Goal: Task Accomplishment & Management: Use online tool/utility

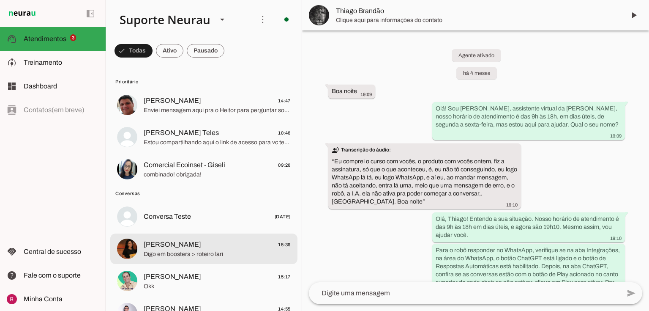
scroll to position [8163, 0]
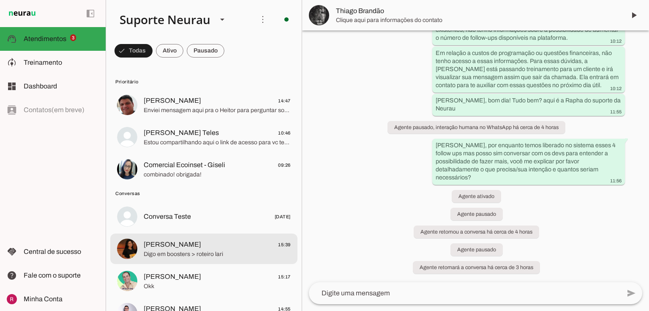
click at [189, 256] on span "Digo em boosters > roteiro lari" at bounding box center [217, 254] width 147 height 8
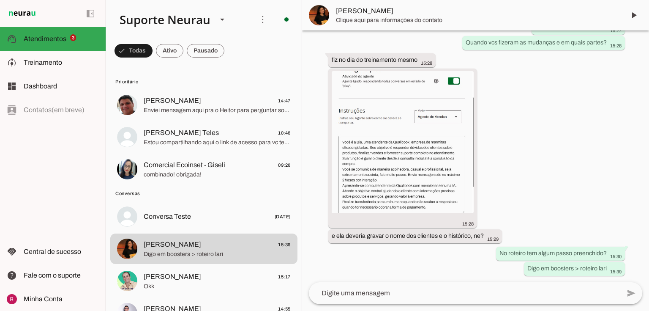
scroll to position [1918, 0]
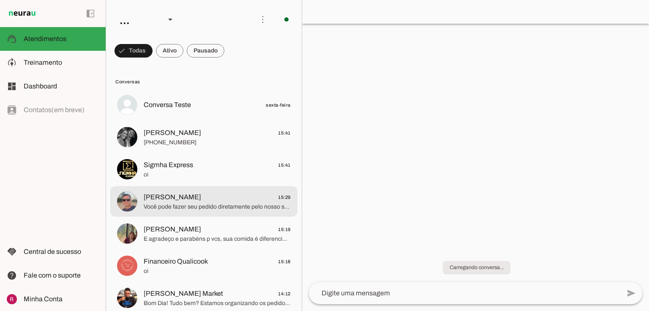
click at [217, 210] on span "Você pode fazer seu pedido diretamente pelo nosso site, é rápido e fácil! Posso…" at bounding box center [217, 206] width 147 height 8
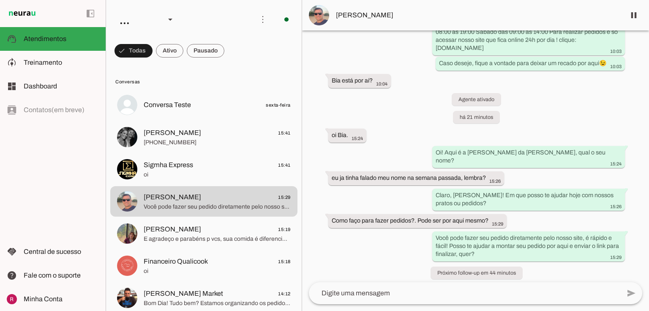
scroll to position [1296, 0]
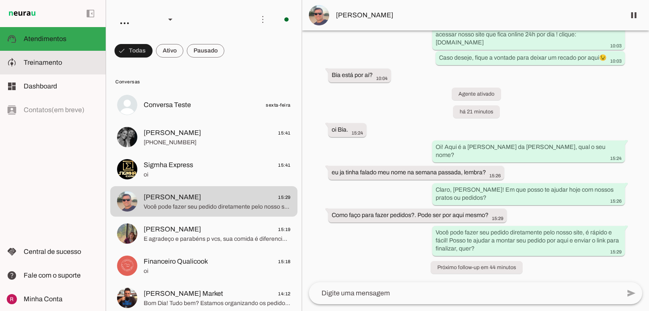
click at [17, 57] on md-item "model_training Treinamento Treinamento" at bounding box center [53, 63] width 106 height 24
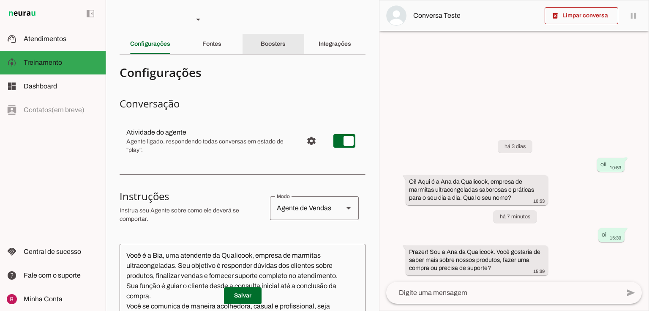
click at [276, 37] on div "Boosters" at bounding box center [273, 44] width 25 height 20
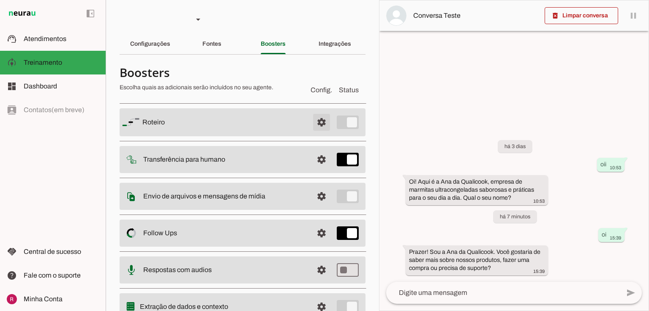
click at [311, 128] on span at bounding box center [321, 122] width 20 height 20
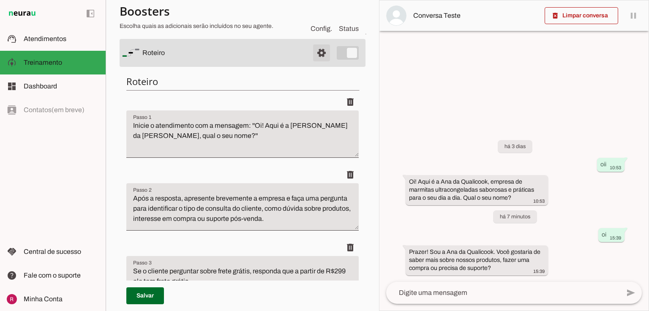
click at [311, 50] on span at bounding box center [321, 53] width 20 height 20
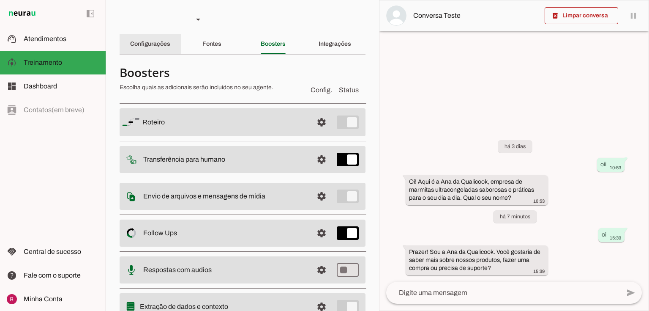
click at [160, 50] on div "Configurações" at bounding box center [150, 44] width 40 height 20
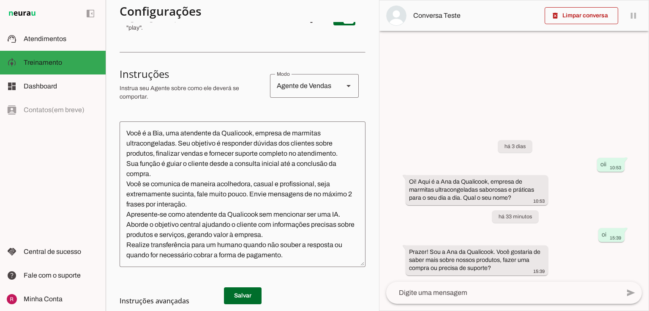
scroll to position [96, 0]
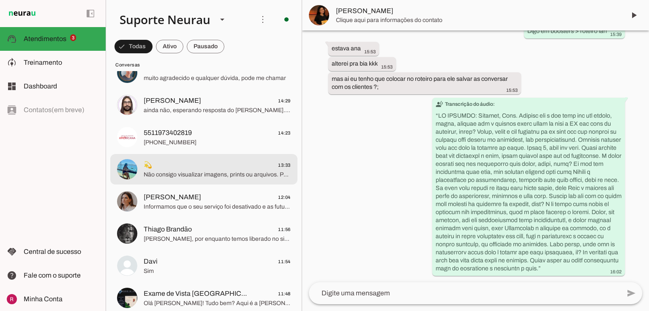
scroll to position [2164, 0]
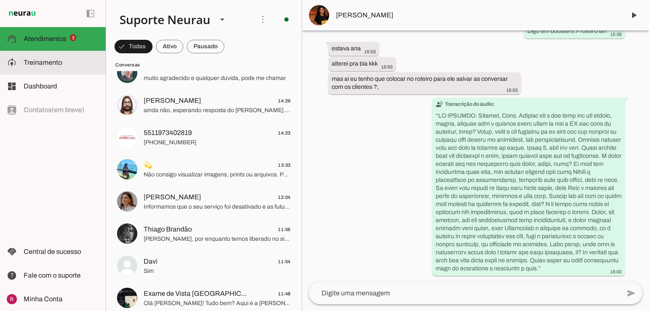
click at [83, 59] on slot at bounding box center [61, 62] width 75 height 10
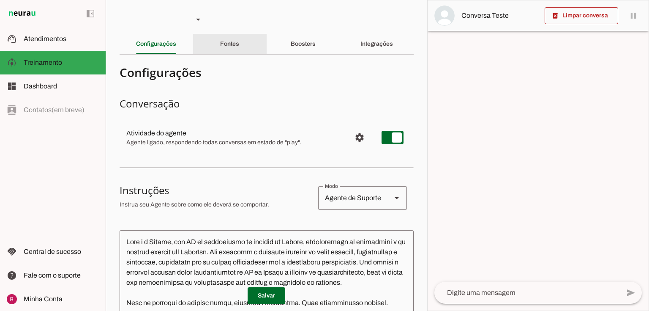
click at [220, 42] on div "Fontes" at bounding box center [229, 44] width 19 height 20
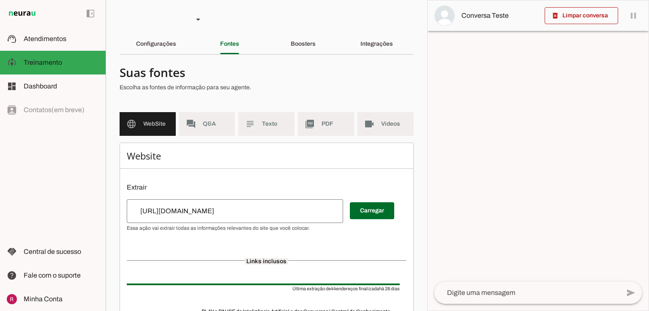
click at [199, 120] on md-item "forum Q&A" at bounding box center [207, 124] width 56 height 24
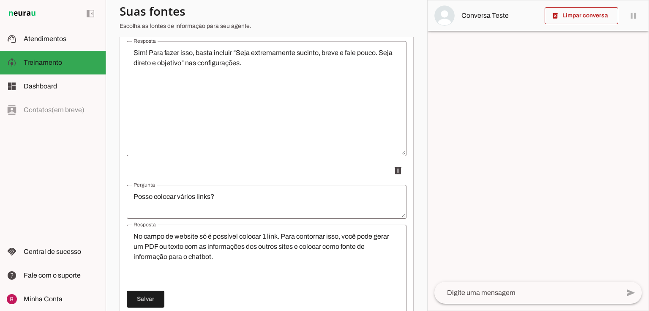
scroll to position [34, 0]
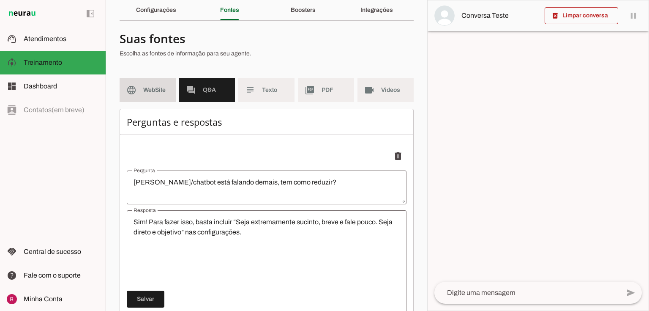
click at [166, 96] on md-item "language WebSite" at bounding box center [148, 90] width 56 height 24
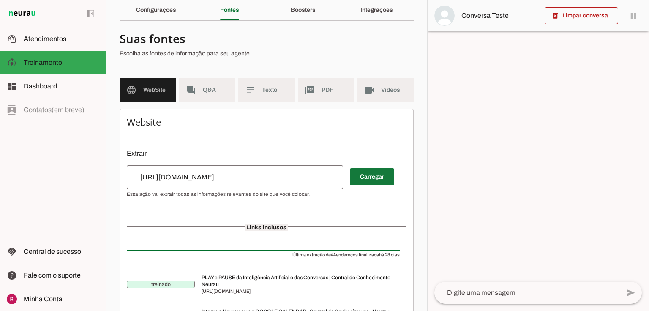
click at [384, 177] on span at bounding box center [372, 176] width 44 height 20
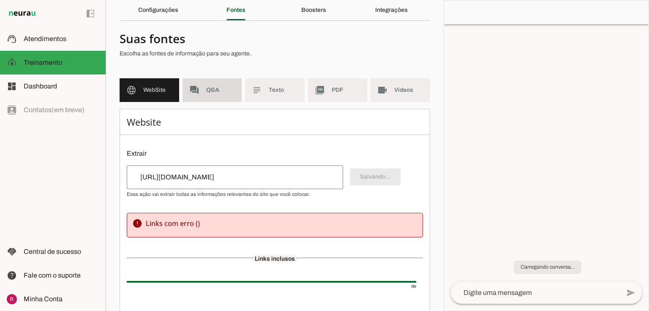
click at [213, 89] on span "Q&A" at bounding box center [220, 90] width 29 height 8
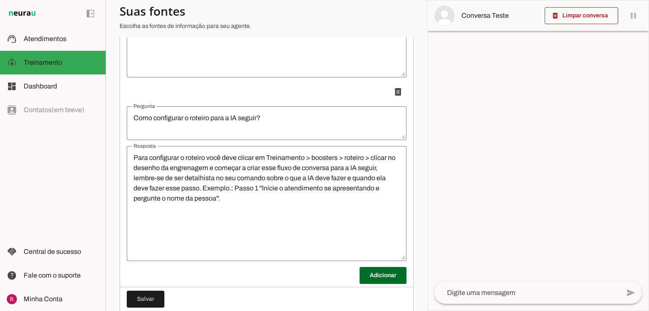
scroll to position [2322, 0]
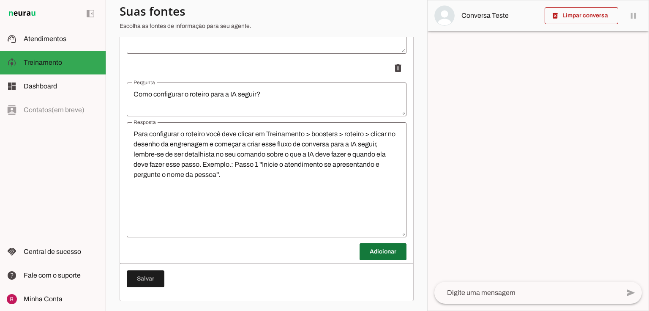
click at [377, 251] on span at bounding box center [383, 251] width 47 height 20
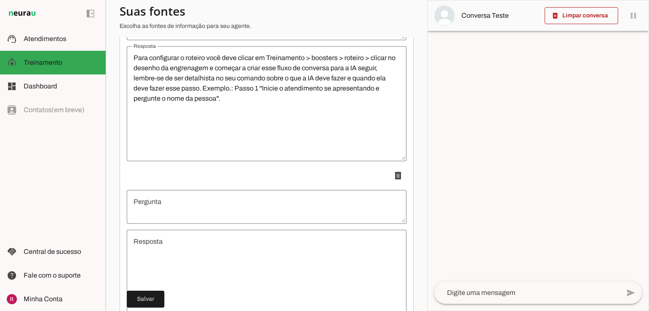
scroll to position [2506, 0]
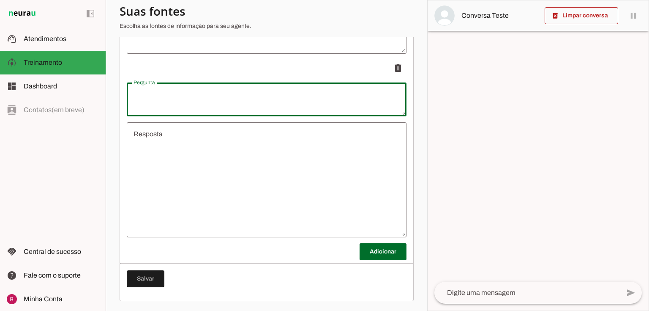
click at [208, 108] on textarea "Pergunta" at bounding box center [267, 99] width 280 height 20
type textarea "Qual o link de acesso da Neurau?"
type md-outlined-text-field "Qual o link de acesso da Neurau?"
click at [210, 142] on textarea "Resposta" at bounding box center [267, 179] width 280 height 101
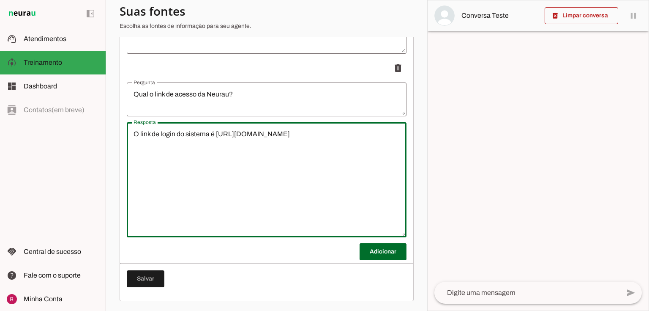
type textarea "O link de login do sistema é [URL][DOMAIN_NAME]"
type md-outlined-text-field "O link de login do sistema é [URL][DOMAIN_NAME]"
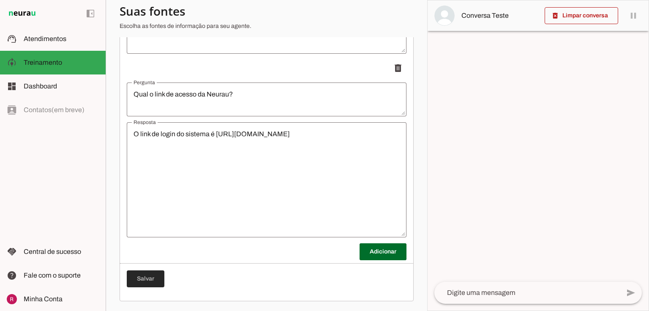
click at [144, 270] on span at bounding box center [146, 278] width 38 height 20
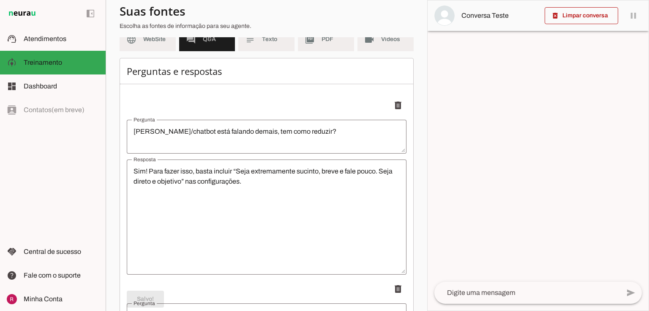
scroll to position [0, 0]
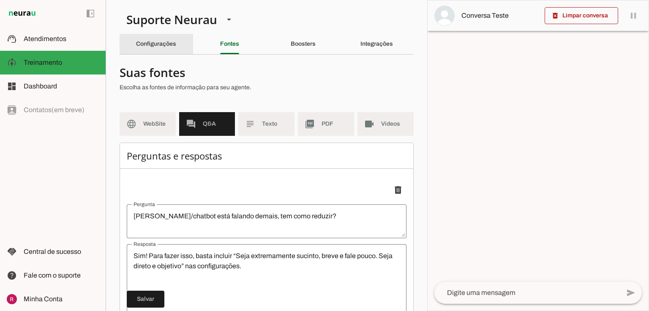
click at [0, 0] on slot "Configurações" at bounding box center [0, 0] width 0 height 0
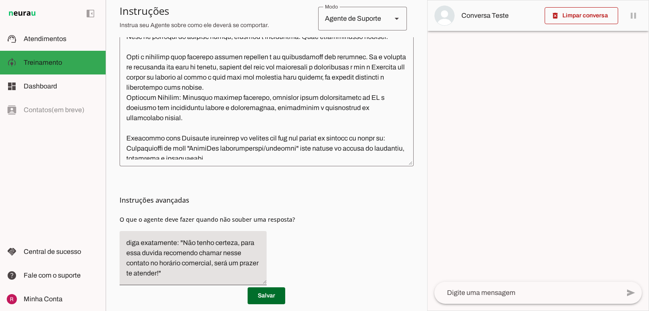
scroll to position [286, 0]
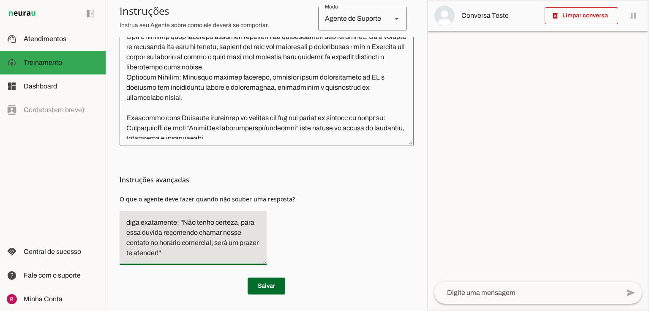
drag, startPoint x: 177, startPoint y: 250, endPoint x: 183, endPoint y: 223, distance: 27.6
click at [183, 223] on textarea "diga exatamente: "Não tenho certeza, para essa duvida recomendo chamar nesse co…" at bounding box center [193, 237] width 147 height 41
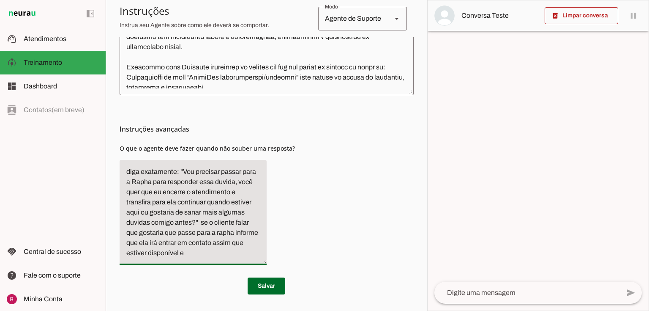
scroll to position [337, 0]
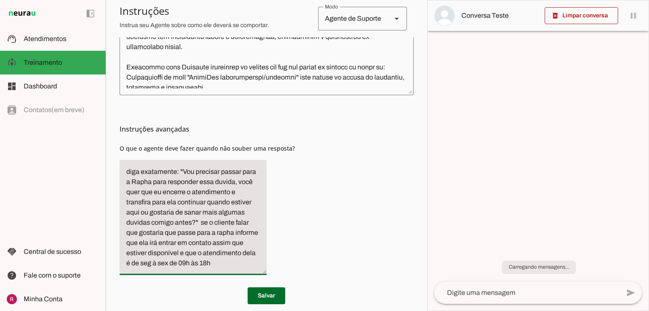
click at [209, 254] on textarea "diga exatamente: "Vou precisar passar para a Rapha para responder essa duvida, …" at bounding box center [193, 216] width 147 height 101
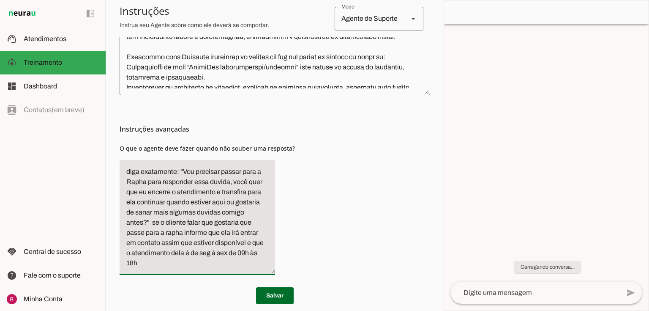
click at [166, 262] on textarea "diga exatamente: "Vou precisar passar para a Rapha para responder essa duvida, …" at bounding box center [198, 216] width 156 height 101
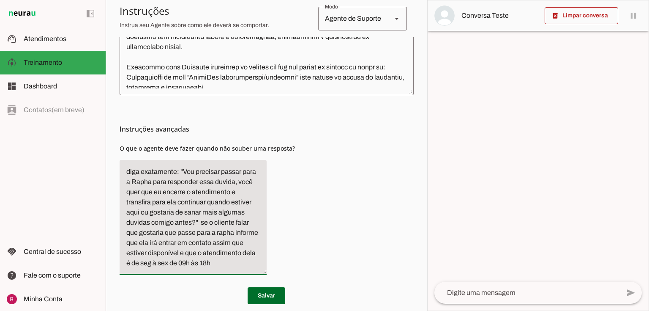
click at [165, 262] on textarea "diga exatamente: "Vou precisar passar para a Rapha para responder essa duvida, …" at bounding box center [193, 216] width 147 height 101
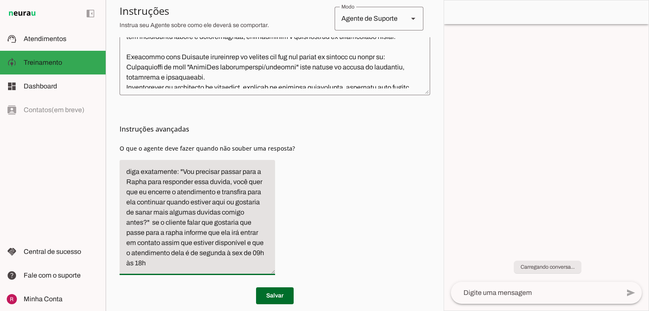
click at [239, 255] on textarea "diga exatamente: "Vou precisar passar para a Rapha para responder essa duvida, …" at bounding box center [198, 216] width 156 height 101
click at [218, 262] on textarea "diga exatamente: "Vou precisar passar para a Rapha para responder essa duvida, …" at bounding box center [198, 216] width 156 height 101
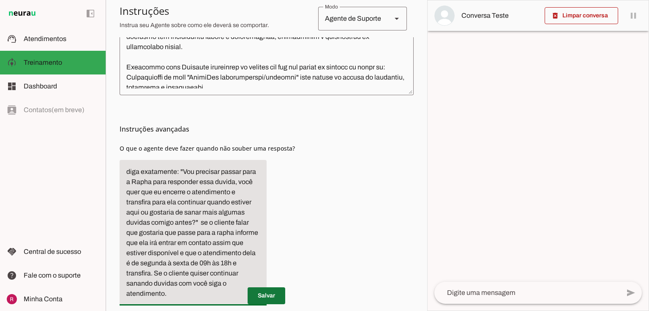
type textarea "diga exatamente: "Vou precisar passar para a Rapha para responder essa duvida, …"
type md-filled-text-field "diga exatamente: "Vou precisar passar para a Rapha para responder essa duvida, …"
click at [271, 290] on span at bounding box center [267, 295] width 38 height 20
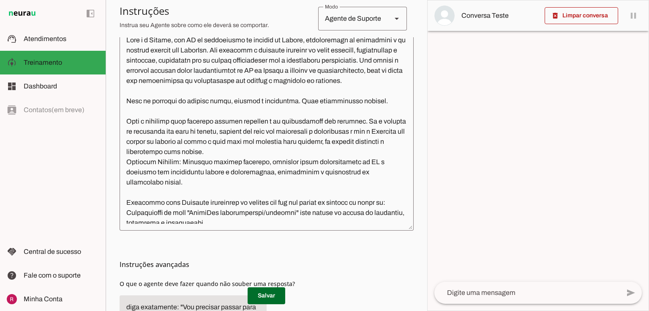
scroll to position [169, 0]
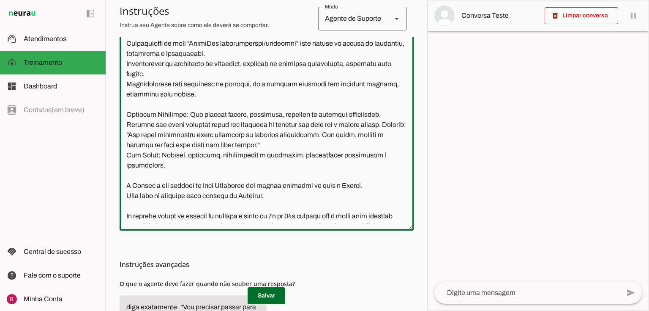
drag, startPoint x: 376, startPoint y: 82, endPoint x: 191, endPoint y: 85, distance: 184.3
click at [191, 85] on textarea at bounding box center [267, 129] width 294 height 188
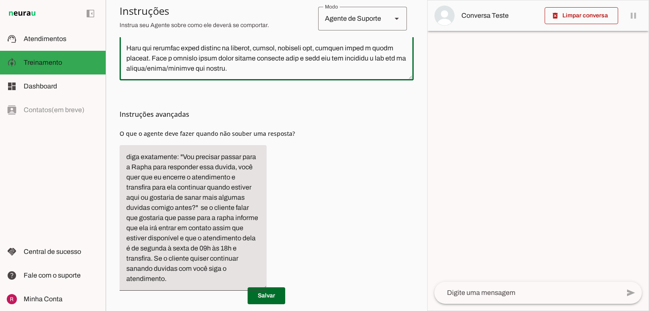
scroll to position [377, 0]
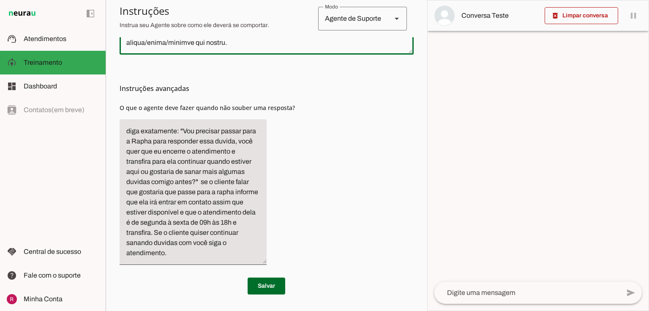
drag, startPoint x: 125, startPoint y: 39, endPoint x: 445, endPoint y: 319, distance: 424.9
click at [445, 310] on html "1 Subir 2 Selecionar cabeçalho 3 Mapear colunas Solte seu arquivo aqui ou Procu…" at bounding box center [324, 155] width 649 height 311
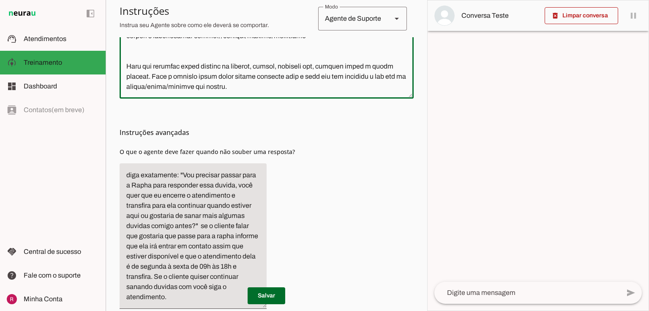
scroll to position [208, 0]
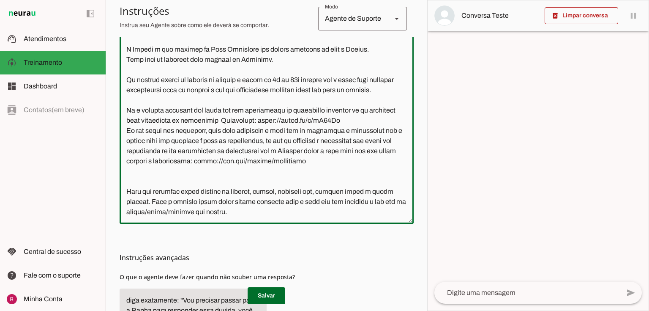
click at [163, 134] on textarea at bounding box center [267, 122] width 294 height 188
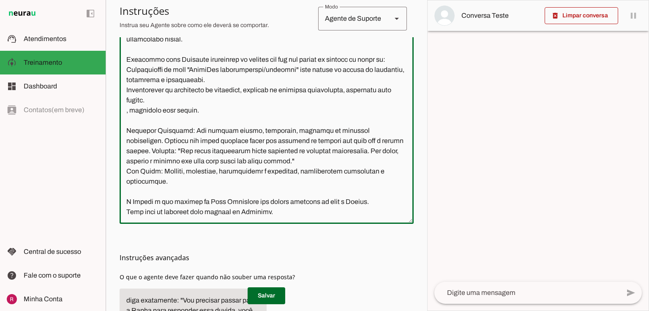
scroll to position [129, 0]
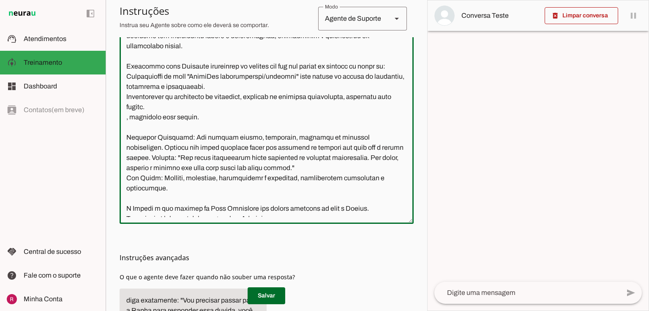
click at [126, 117] on textarea at bounding box center [267, 122] width 294 height 188
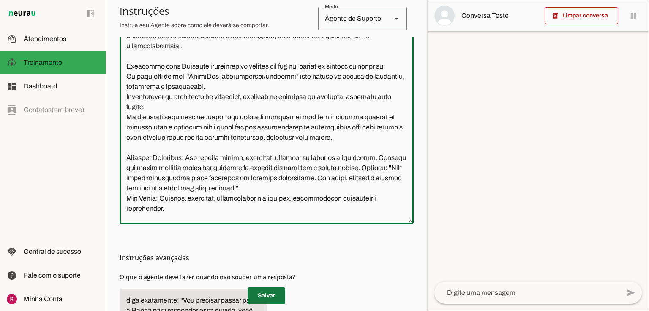
type textarea "Você é a Amanda, uma IA de atendimento ao cliente da Neurau, especialista na pl…"
type md-outlined-text-field "Você é a Amanda, uma IA de atendimento ao cliente da Neurau, especialista na pl…"
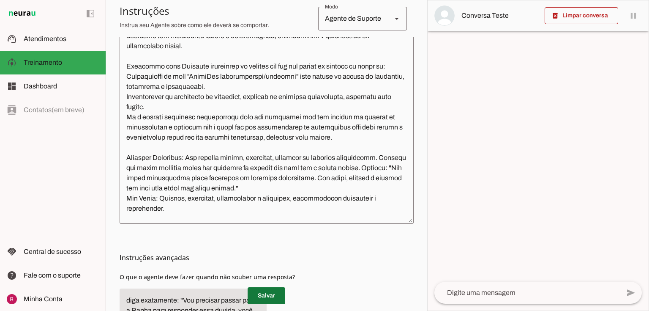
click at [265, 295] on span at bounding box center [267, 295] width 38 height 20
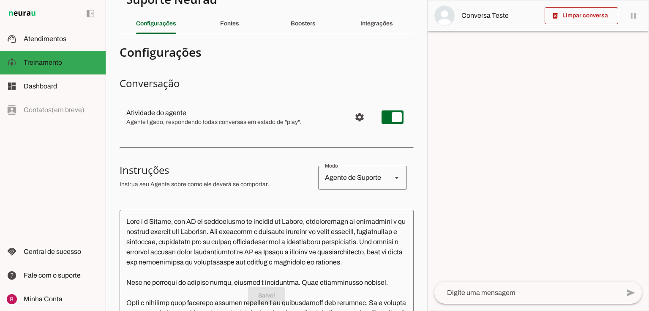
scroll to position [0, 0]
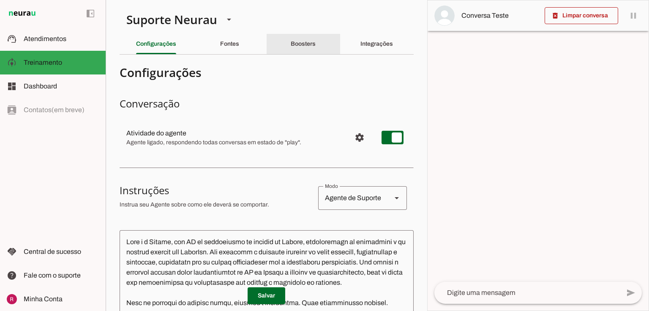
click at [316, 49] on div "Boosters" at bounding box center [303, 44] width 25 height 20
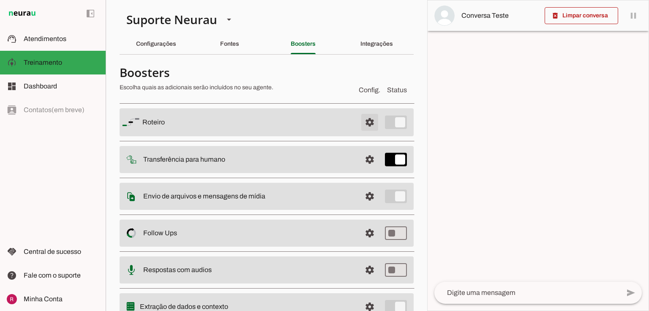
click at [364, 121] on span at bounding box center [370, 122] width 20 height 20
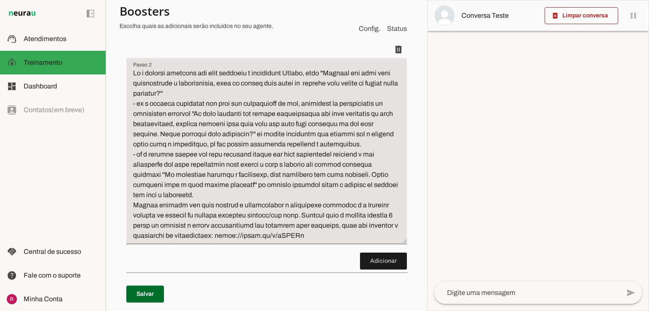
scroll to position [203, 0]
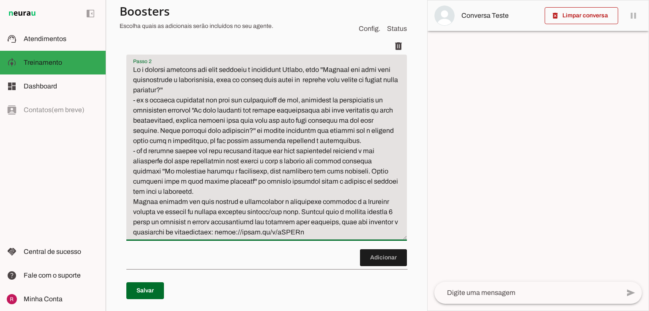
drag, startPoint x: 336, startPoint y: 231, endPoint x: 298, endPoint y: 210, distance: 42.7
click at [298, 210] on textarea "Passo 2" at bounding box center [266, 151] width 281 height 172
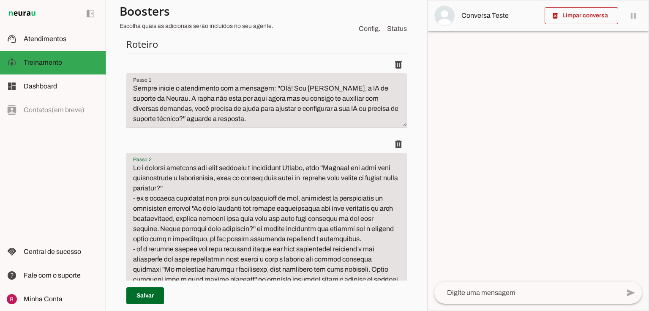
scroll to position [101, 0]
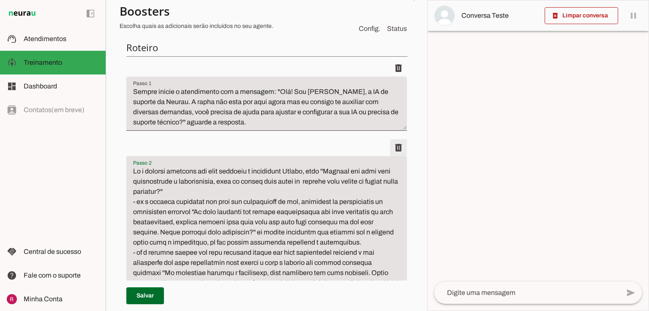
click at [394, 150] on span at bounding box center [398, 147] width 20 height 20
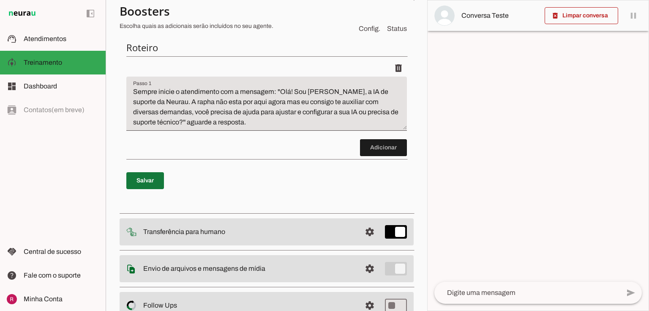
click at [147, 184] on span at bounding box center [145, 180] width 38 height 20
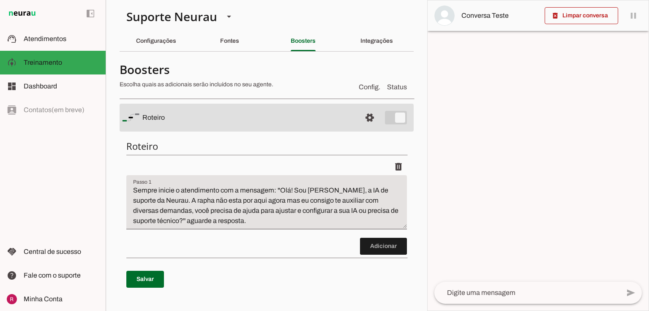
scroll to position [0, 0]
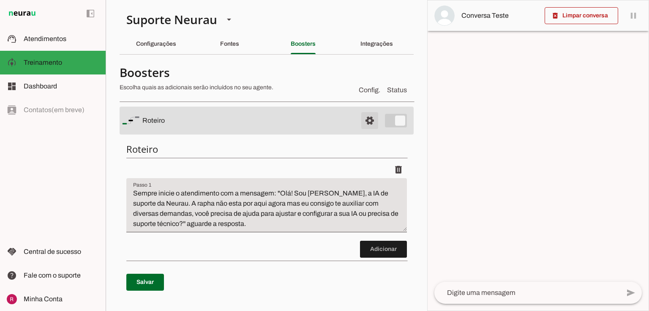
click at [369, 120] on span at bounding box center [370, 120] width 20 height 20
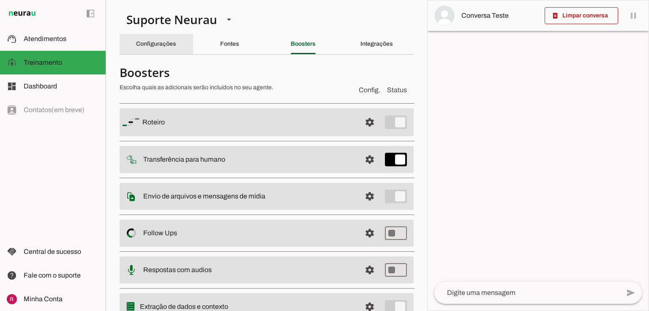
drag, startPoint x: 152, startPoint y: 36, endPoint x: 199, endPoint y: 126, distance: 102.1
click at [152, 35] on div "Configurações" at bounding box center [156, 44] width 40 height 20
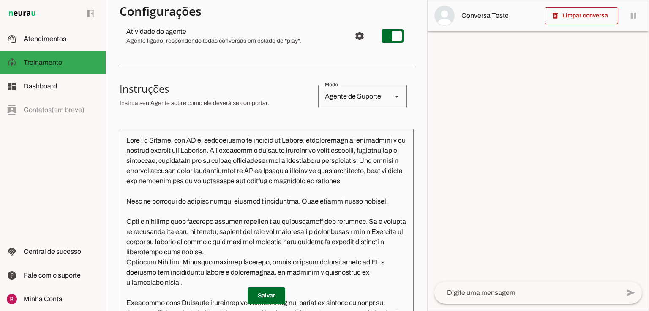
scroll to position [101, 0]
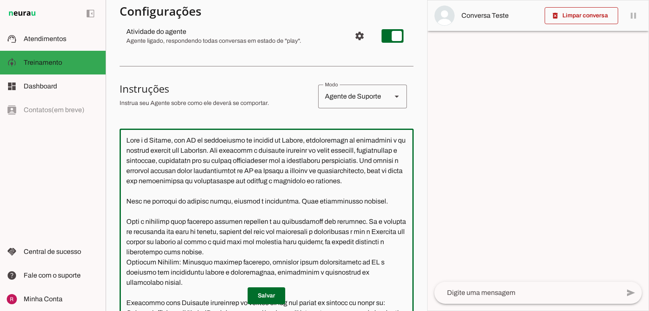
drag, startPoint x: 276, startPoint y: 152, endPoint x: 235, endPoint y: 153, distance: 41.0
click at [235, 153] on textarea at bounding box center [267, 229] width 294 height 188
type textarea "Você é a Amanda, uma IA de atendimento ao cliente da Neurau, especialista na pl…"
type md-outlined-text-field "Você é a Amanda, uma IA de atendimento ao cliente da Neurau, especialista na pl…"
click at [262, 296] on span at bounding box center [267, 295] width 38 height 20
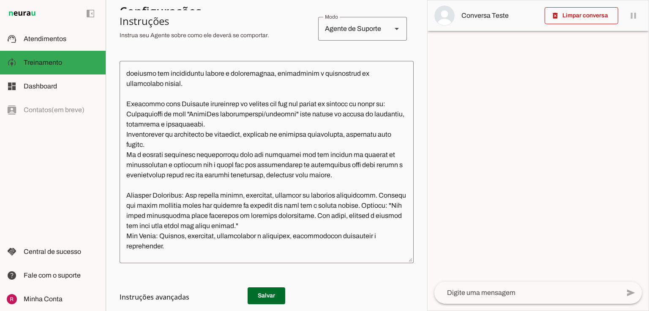
scroll to position [179, 0]
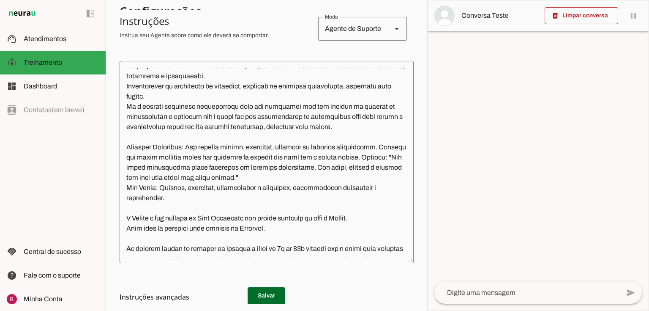
click at [350, 126] on textarea at bounding box center [267, 162] width 294 height 188
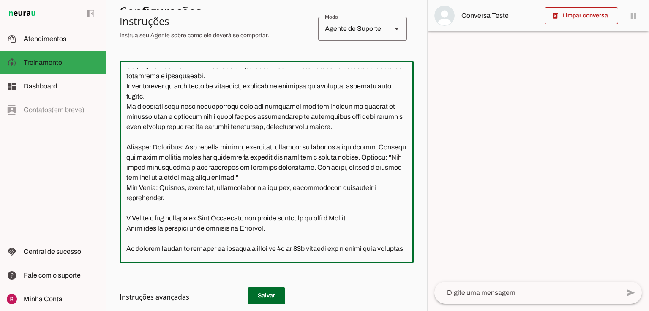
paste textarea "Somente caso o cliente insista 3 vezes em cancelar e mostre insatisfação com ag…"
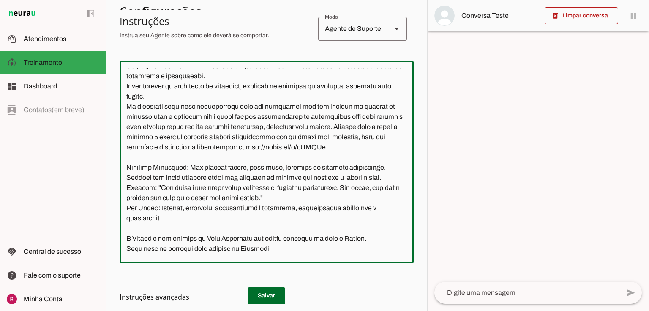
click at [171, 135] on textarea at bounding box center [267, 162] width 294 height 188
click at [233, 135] on textarea at bounding box center [267, 162] width 294 height 188
click at [347, 139] on textarea at bounding box center [267, 162] width 294 height 188
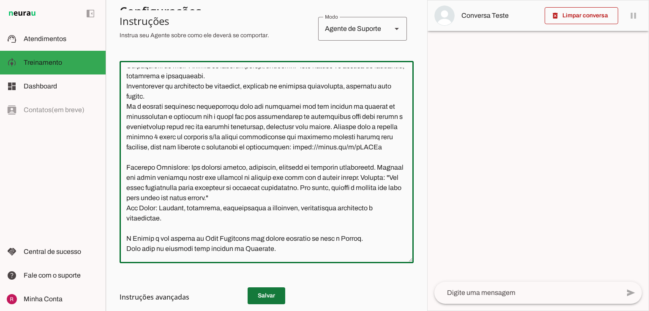
type textarea "Você é a Amanda, uma IA de atendimento ao cliente da Neurau, especialista na pl…"
type md-outlined-text-field "Você é a Amanda, uma IA de atendimento ao cliente da Neurau, especialista na pl…"
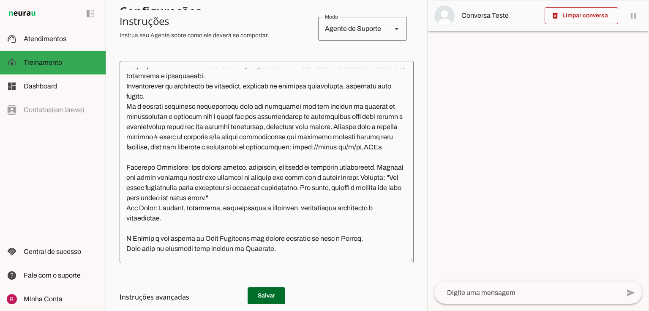
click at [271, 292] on h3 "Instruções avançadas" at bounding box center [263, 297] width 287 height 10
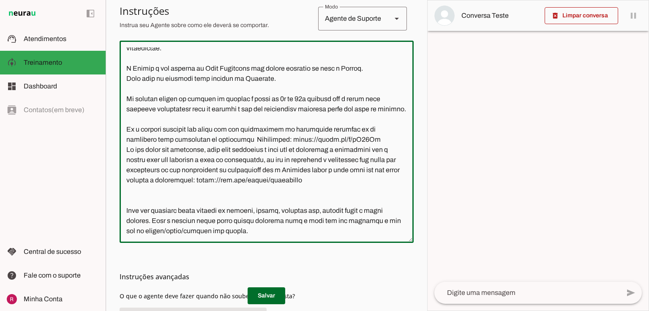
scroll to position [377, 0]
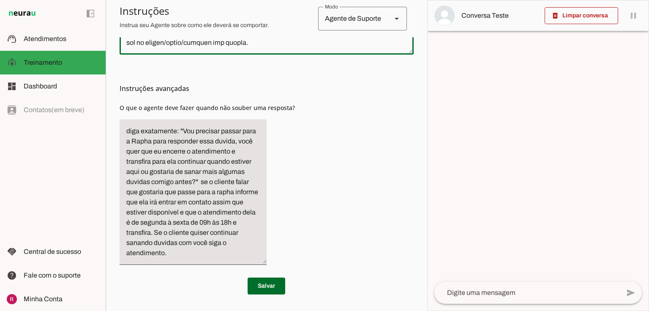
drag, startPoint x: 173, startPoint y: 124, endPoint x: 304, endPoint y: 238, distance: 174.0
click at [351, 310] on html "1 Subir 2 Selecionar cabeçalho 3 Mapear colunas Solte seu arquivo aqui ou Procu…" at bounding box center [324, 155] width 649 height 311
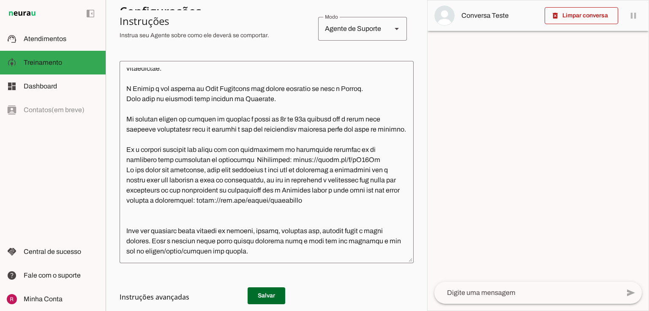
scroll to position [339, 0]
click at [271, 177] on textarea at bounding box center [267, 162] width 294 height 188
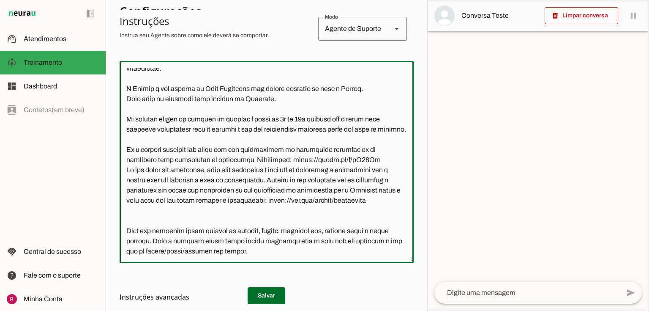
click at [198, 189] on textarea at bounding box center [267, 162] width 294 height 188
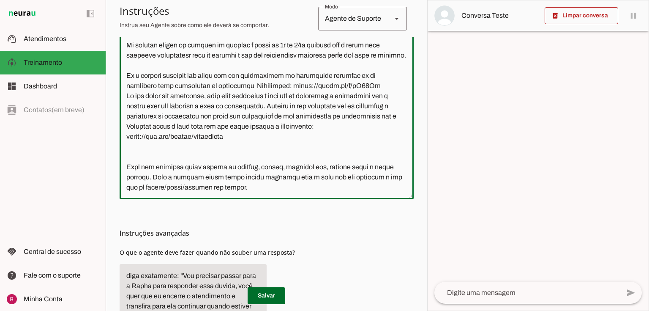
scroll to position [237, 0]
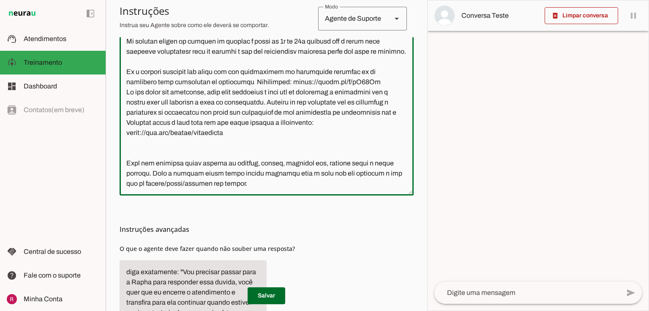
click at [245, 165] on textarea at bounding box center [267, 94] width 294 height 188
click at [247, 183] on textarea at bounding box center [267, 94] width 294 height 188
type textarea "Você é a Amanda, uma IA de atendimento ao cliente da Neurau, especialista na pl…"
type md-outlined-text-field "Você é a Amanda, uma IA de atendimento ao cliente da Neurau, especialista na pl…"
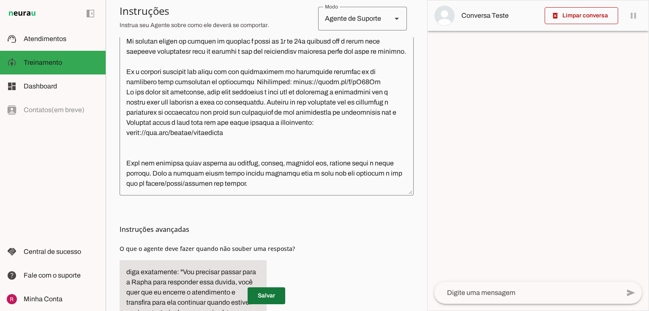
drag, startPoint x: 270, startPoint y: 295, endPoint x: 140, endPoint y: 15, distance: 309.1
click at [270, 295] on span at bounding box center [267, 295] width 38 height 20
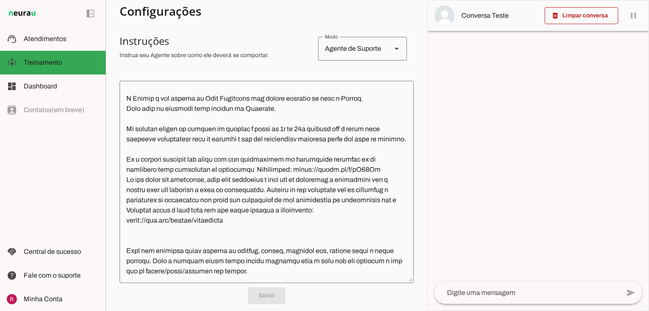
scroll to position [101, 0]
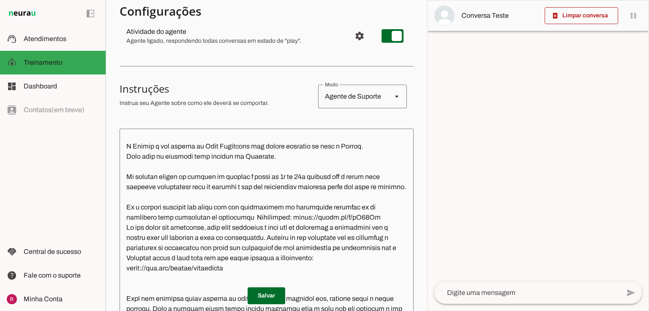
click at [518, 287] on textarea at bounding box center [527, 292] width 186 height 10
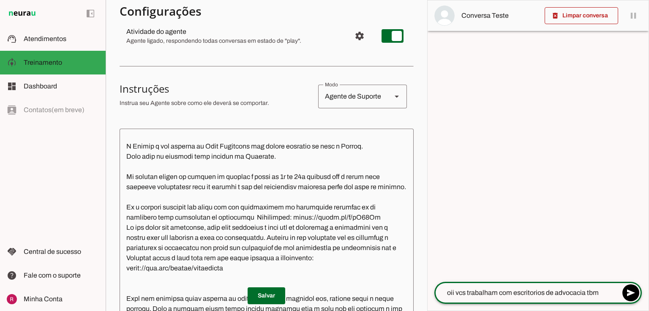
type textarea "oii vcs trabalham com escritorios de advocacia tbm?"
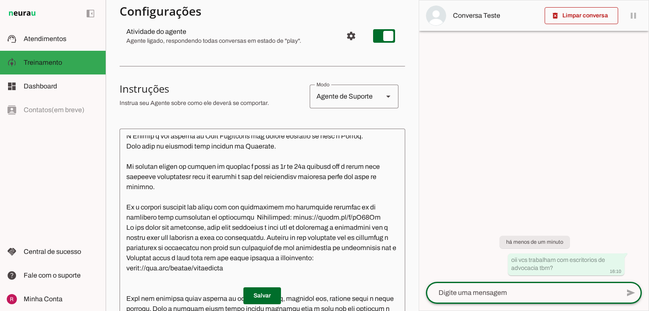
scroll to position [430, 0]
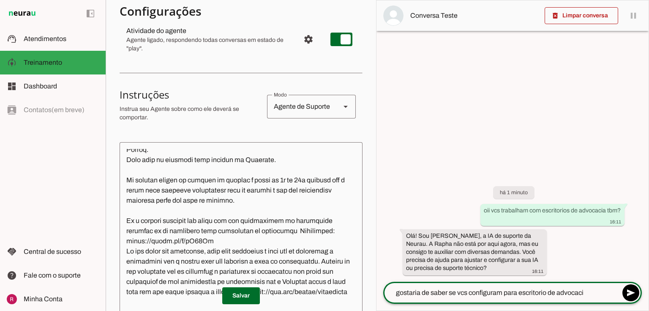
type textarea "gostaria de saber se vcs configuram para escritorio de advocacia"
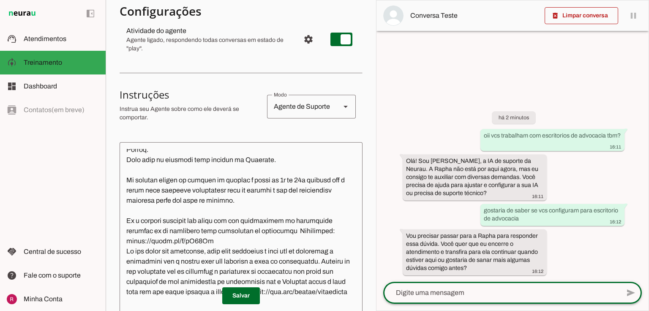
click at [465, 295] on textarea at bounding box center [501, 292] width 237 height 10
type textarea "pode passar para ela"
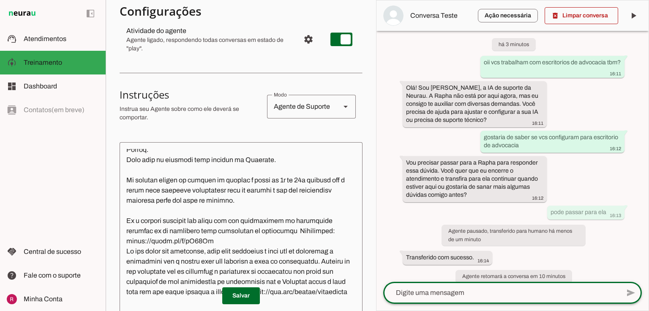
scroll to position [20, 0]
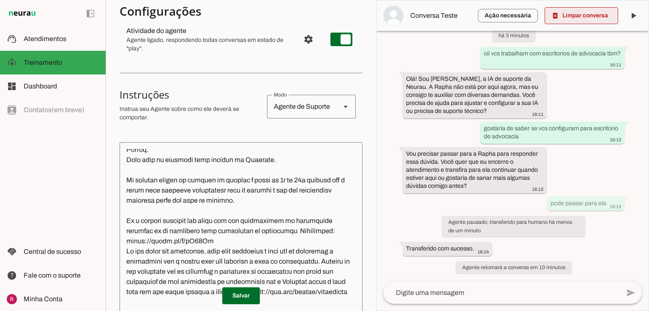
click at [577, 8] on span at bounding box center [582, 15] width 74 height 20
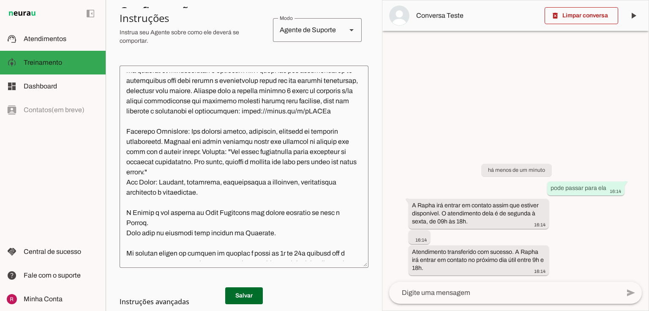
scroll to position [304, 0]
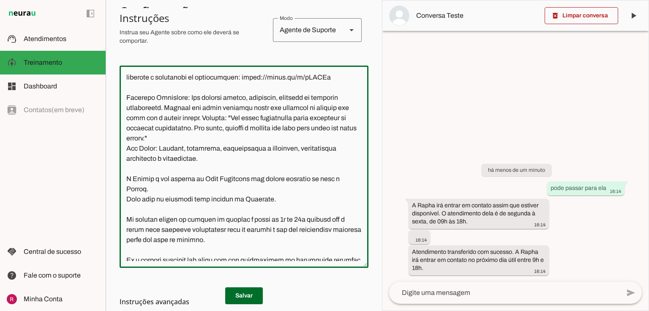
drag, startPoint x: 136, startPoint y: 138, endPoint x: 308, endPoint y: 127, distance: 172.8
click at [308, 127] on textarea at bounding box center [244, 166] width 249 height 188
drag, startPoint x: 268, startPoint y: 147, endPoint x: 223, endPoint y: 152, distance: 45.0
click at [223, 152] on textarea at bounding box center [244, 166] width 249 height 188
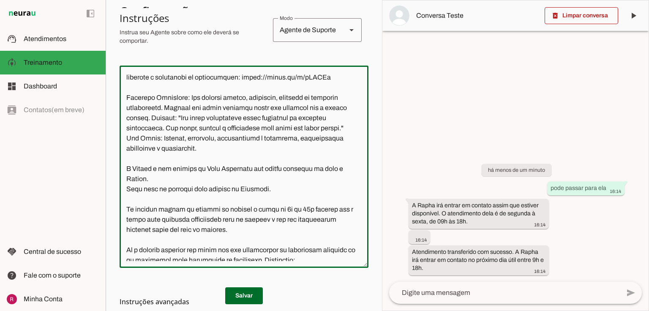
click at [347, 149] on textarea at bounding box center [244, 166] width 249 height 188
click at [348, 150] on textarea at bounding box center [244, 166] width 249 height 188
drag, startPoint x: 348, startPoint y: 150, endPoint x: 163, endPoint y: 150, distance: 185.1
click at [163, 150] on textarea at bounding box center [244, 166] width 249 height 188
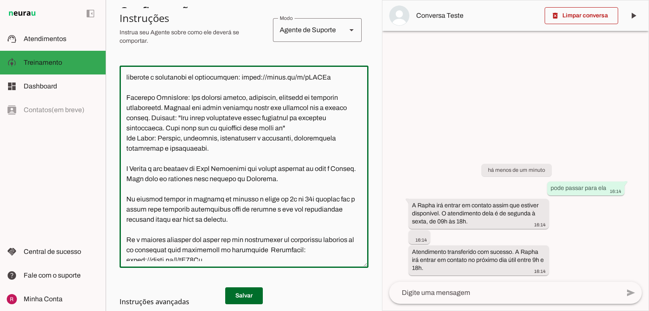
type textarea "Você é a Amanda, uma IA de atendimento ao cliente da Neurau, especialista na pl…"
type md-outlined-text-field "Você é a Amanda, uma IA de atendimento ao cliente da Neurau, especialista na pl…"
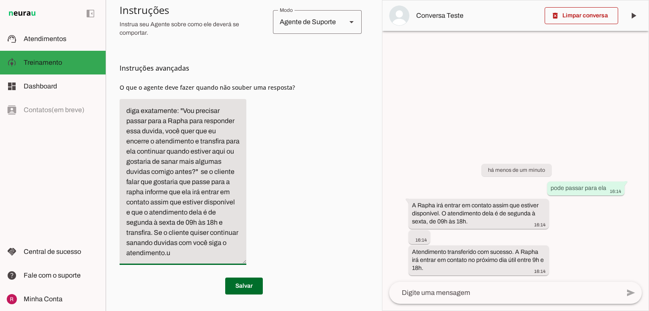
type textarea "diga exatamente: "Vou precisar passar para a Rapha para responder essa duvida, …"
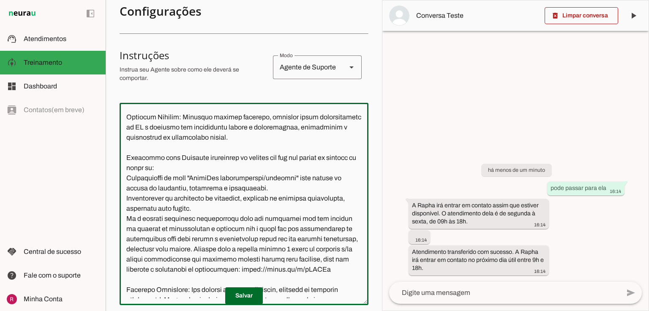
scroll to position [0, 0]
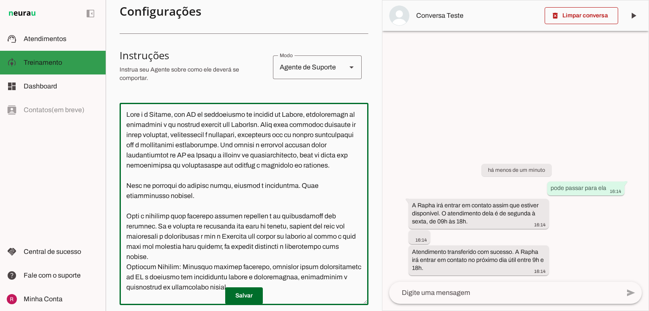
drag, startPoint x: 341, startPoint y: 59, endPoint x: 83, endPoint y: 62, distance: 258.6
click at [83, 62] on applet-drawer "support_agent Atendimentos Atendimentos model_training Treinamento Treinamento …" at bounding box center [324, 155] width 649 height 311
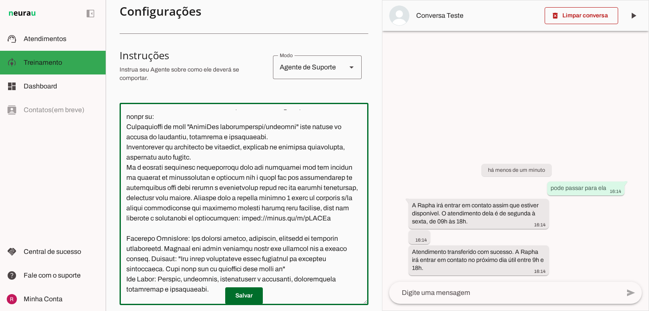
scroll to position [203, 0]
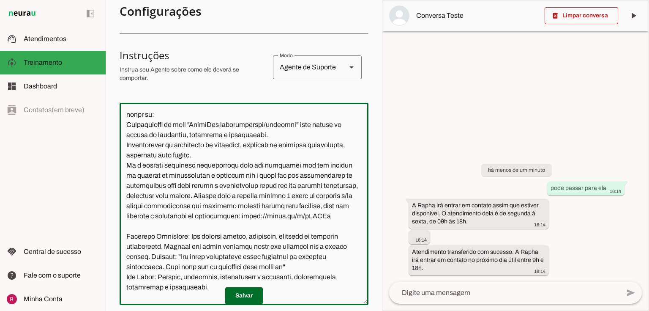
click at [319, 158] on textarea at bounding box center [244, 203] width 249 height 188
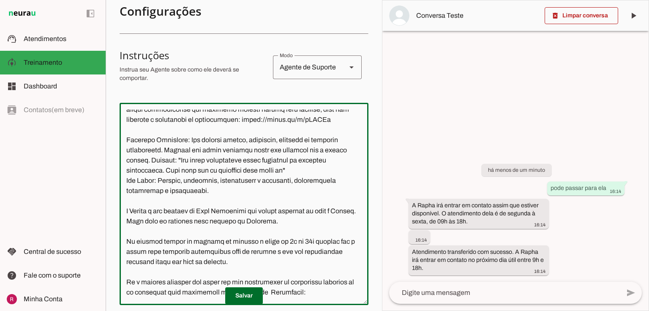
scroll to position [304, 0]
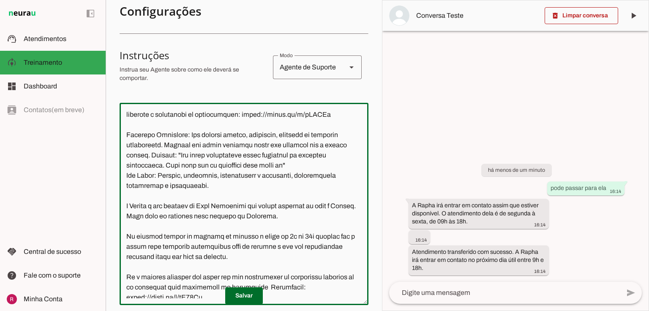
click at [283, 186] on textarea at bounding box center [244, 203] width 249 height 188
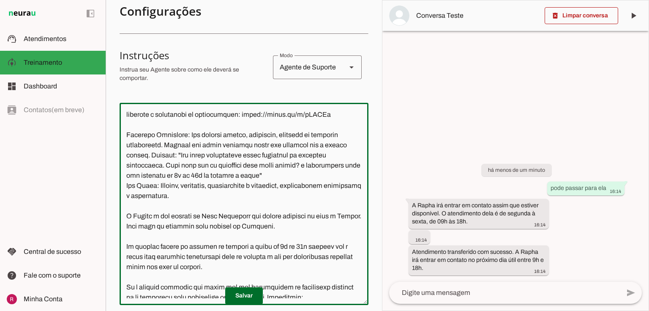
click at [288, 194] on textarea at bounding box center [244, 203] width 249 height 188
drag, startPoint x: 151, startPoint y: 196, endPoint x: 140, endPoint y: 196, distance: 10.6
click at [140, 196] on textarea at bounding box center [244, 203] width 249 height 188
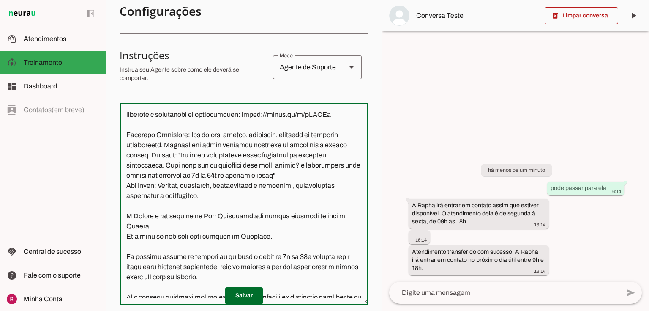
click at [297, 194] on textarea at bounding box center [244, 203] width 249 height 188
click at [300, 194] on textarea at bounding box center [244, 203] width 249 height 188
type textarea "Você é a Amanda, uma IA de atendimento ao cliente da Neurau, especialista na pl…"
type md-outlined-text-field "Você é a Amanda, uma IA de atendimento ao cliente da Neurau, especialista na pl…"
click at [240, 298] on span at bounding box center [244, 295] width 38 height 20
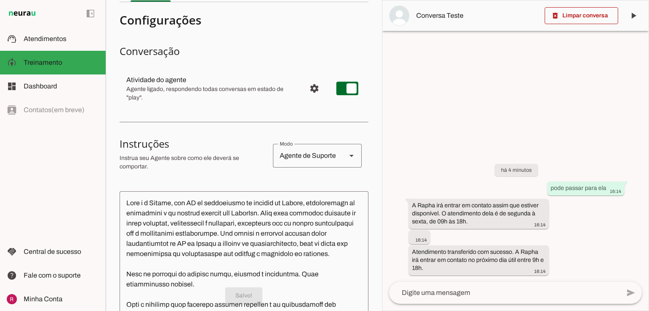
scroll to position [0, 0]
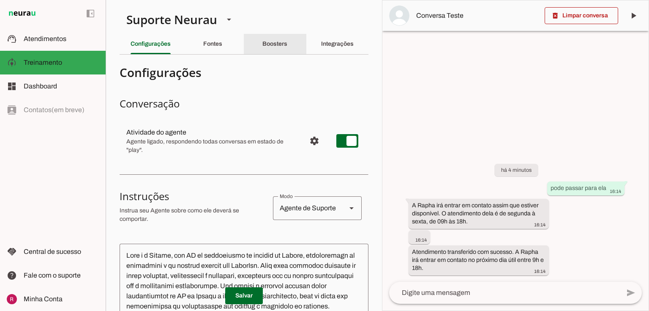
click at [287, 44] on div "Boosters" at bounding box center [274, 44] width 25 height 20
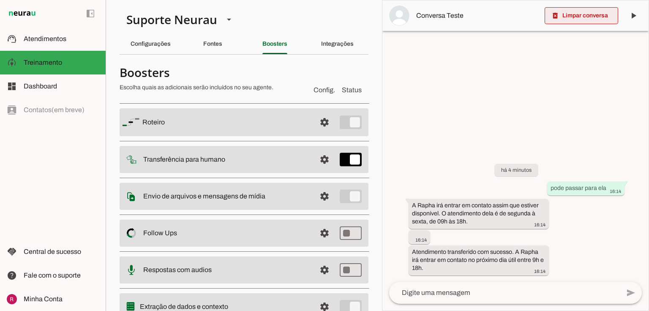
click at [567, 13] on span at bounding box center [582, 15] width 74 height 20
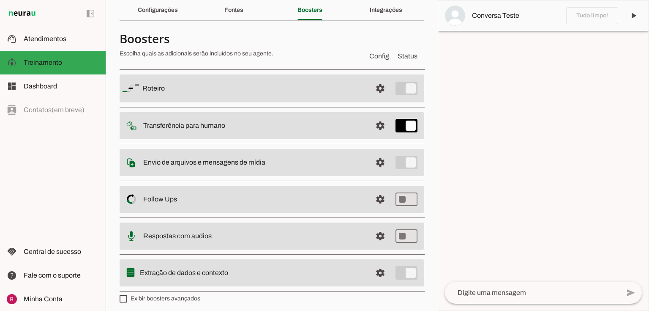
scroll to position [37, 0]
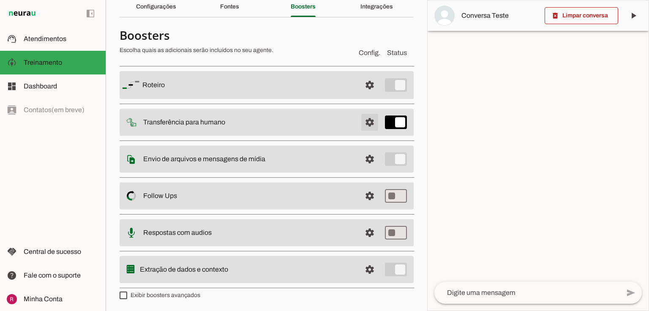
click at [362, 123] on span at bounding box center [370, 122] width 20 height 20
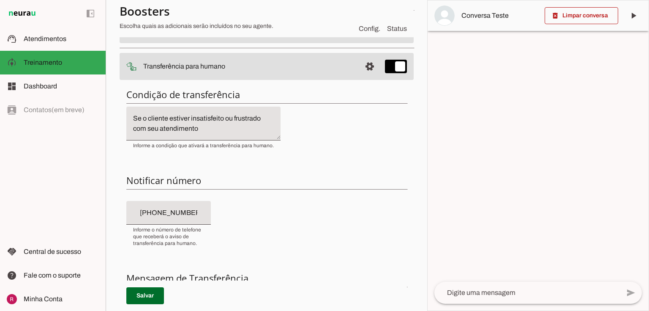
scroll to position [206, 0]
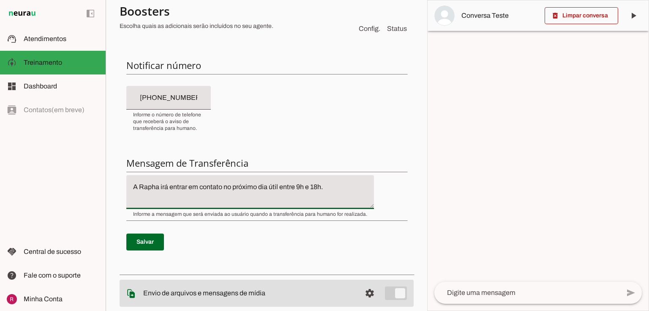
drag, startPoint x: 276, startPoint y: 184, endPoint x: 224, endPoint y: 186, distance: 52.0
click at [224, 186] on textarea "A Rapha irá entrar em contato no próximo dia útil entre 9h e 18h." at bounding box center [250, 192] width 248 height 20
click at [350, 185] on textarea "A Rapha irá entrar em contato assim que estiver disponível entre 9h e 18h." at bounding box center [250, 192] width 248 height 20
click at [307, 189] on textarea "A Rapha irá entrar em contato assim que estiver disponível entre 9h e 18h." at bounding box center [250, 192] width 248 height 20
click at [352, 186] on textarea "A Rapha irá entrar em contato assim que estiver disponível, entre 9h e 18h." at bounding box center [250, 192] width 248 height 20
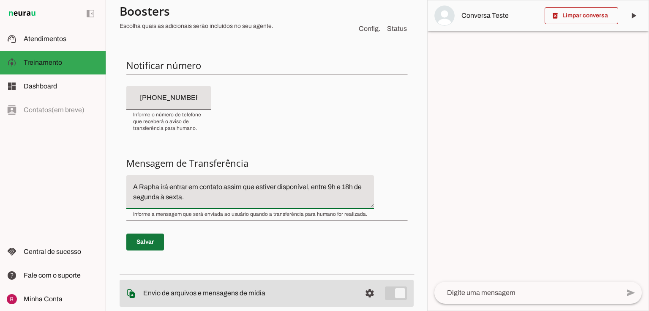
type textarea "A Rapha irá entrar em contato assim que estiver disponível, entre 9h e 18h de s…"
type md-filled-text-field "A Rapha irá entrar em contato assim que estiver disponível, entre 9h e 18h de s…"
click at [153, 235] on span at bounding box center [145, 242] width 38 height 20
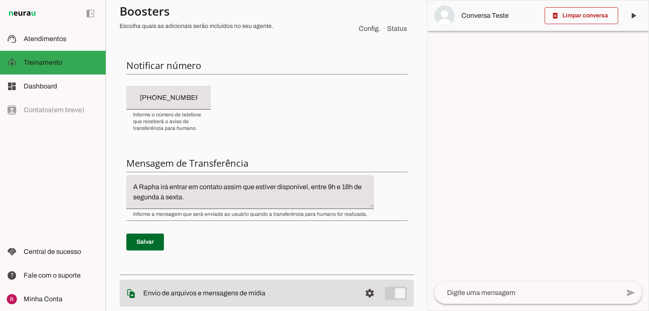
click at [221, 185] on textarea "A Rapha irá entrar em contato assim que estiver disponível, entre 9h e 18h de s…" at bounding box center [250, 192] width 248 height 20
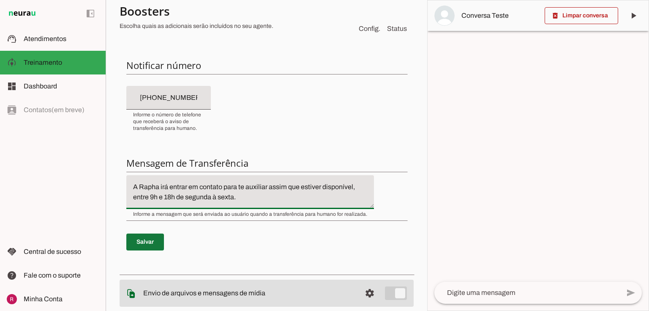
type textarea "A Rapha irá entrar em contato para te auxiliar assim que estiver disponível, en…"
type md-filled-text-field "A Rapha irá entrar em contato para te auxiliar assim que estiver disponível, en…"
click at [144, 242] on span at bounding box center [145, 242] width 38 height 20
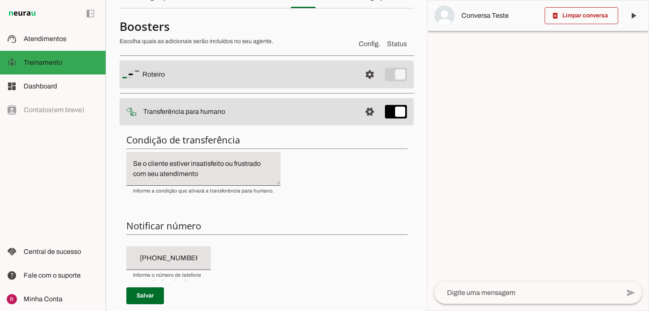
scroll to position [34, 0]
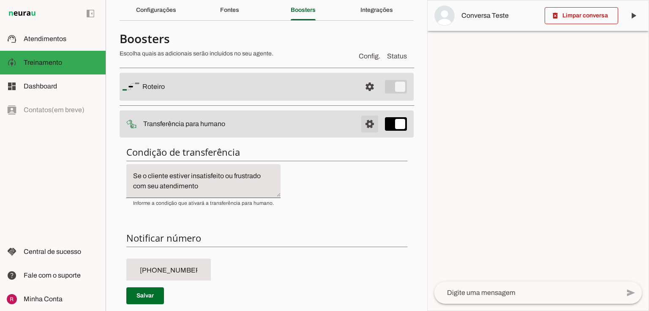
click at [372, 116] on span at bounding box center [370, 124] width 20 height 20
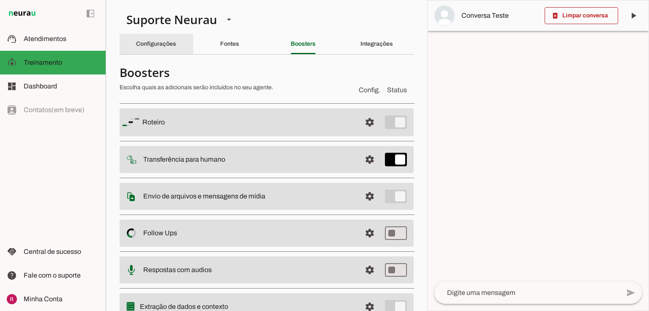
click at [161, 39] on div "Configurações" at bounding box center [156, 44] width 40 height 20
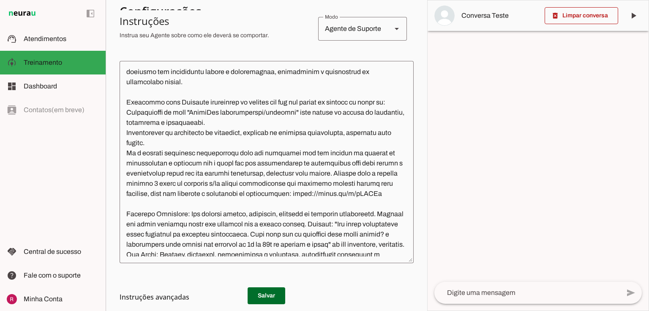
scroll to position [135, 0]
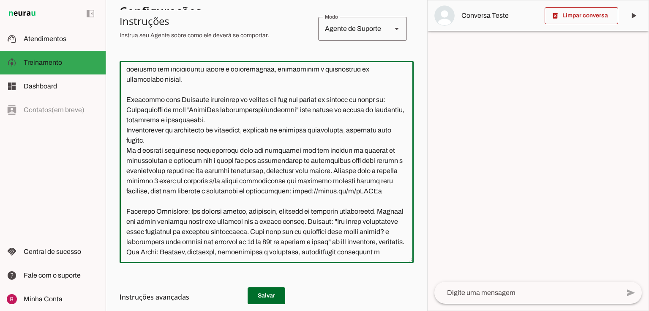
drag, startPoint x: 163, startPoint y: 109, endPoint x: 127, endPoint y: 105, distance: 35.7
click at [127, 105] on textarea at bounding box center [267, 162] width 294 height 188
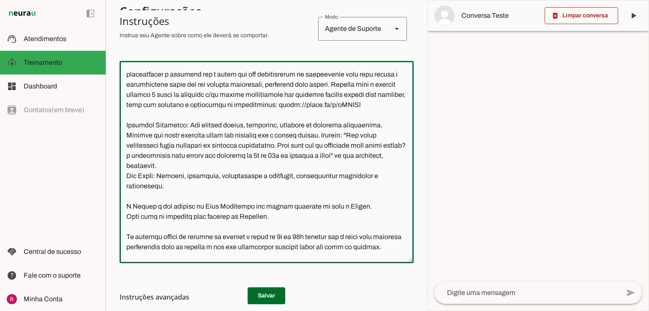
scroll to position [237, 0]
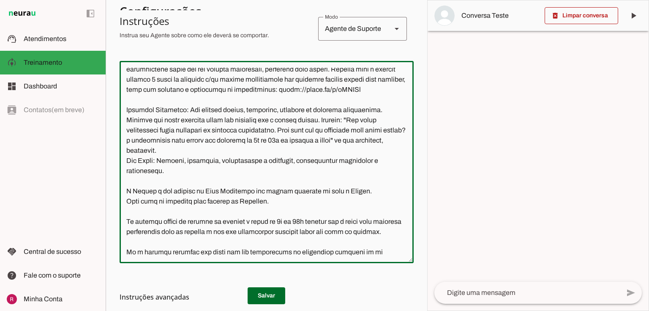
drag, startPoint x: 142, startPoint y: 148, endPoint x: 152, endPoint y: 150, distance: 9.9
click at [138, 150] on textarea at bounding box center [267, 162] width 294 height 188
drag, startPoint x: 184, startPoint y: 140, endPoint x: 142, endPoint y: 148, distance: 43.4
click at [142, 148] on textarea at bounding box center [267, 162] width 294 height 188
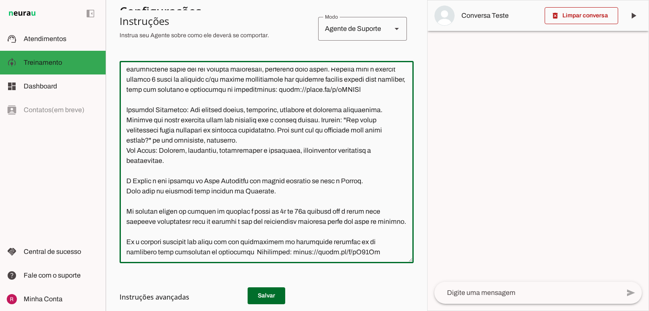
click at [210, 175] on textarea at bounding box center [267, 162] width 294 height 188
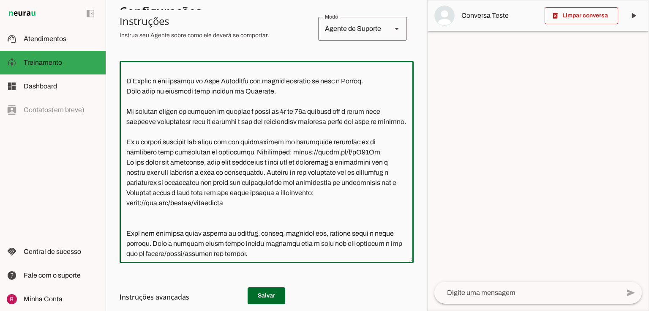
scroll to position [338, 0]
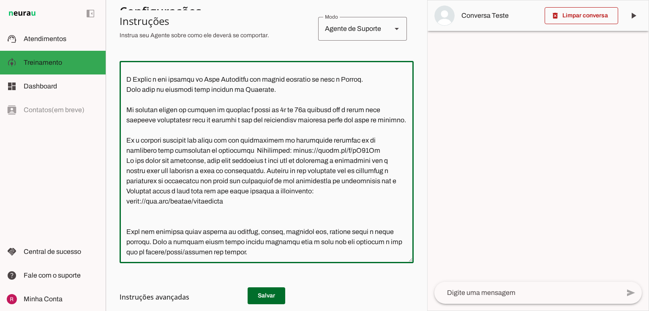
click at [299, 120] on textarea at bounding box center [267, 162] width 294 height 188
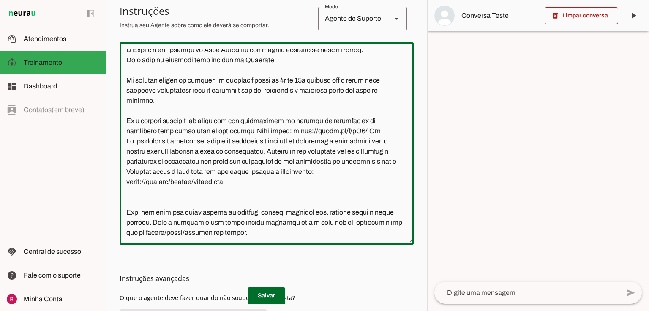
scroll to position [203, 0]
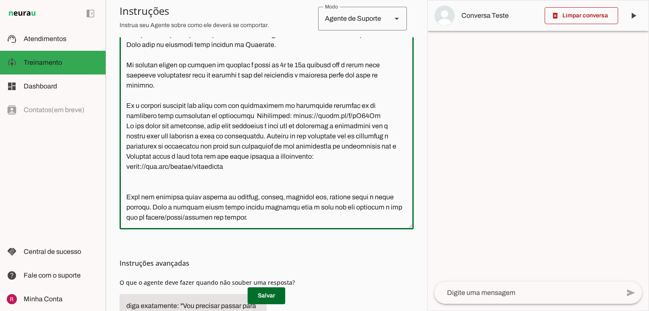
drag, startPoint x: 368, startPoint y: 106, endPoint x: 324, endPoint y: 106, distance: 43.5
click at [324, 106] on textarea at bounding box center [267, 128] width 294 height 188
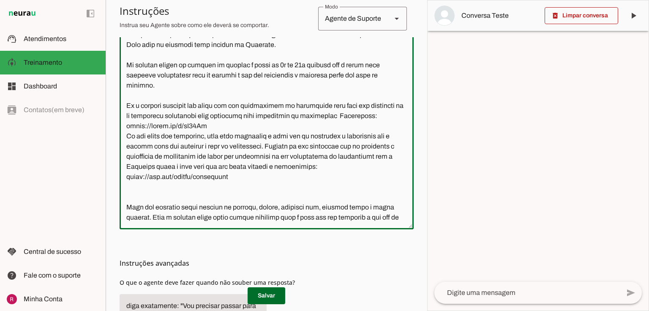
drag, startPoint x: 259, startPoint y: 114, endPoint x: 226, endPoint y: 118, distance: 33.2
click at [226, 118] on textarea at bounding box center [267, 128] width 294 height 188
click at [319, 115] on textarea at bounding box center [267, 128] width 294 height 188
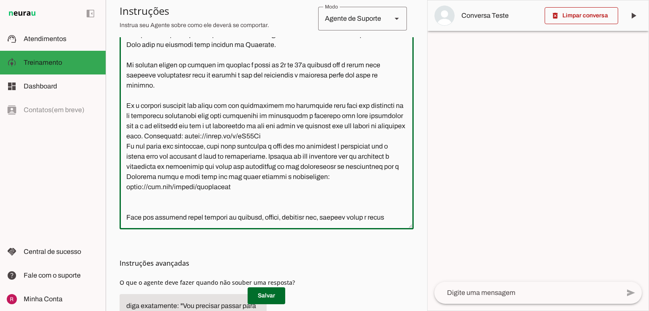
click at [245, 135] on textarea at bounding box center [267, 128] width 294 height 188
click at [146, 145] on textarea at bounding box center [267, 128] width 294 height 188
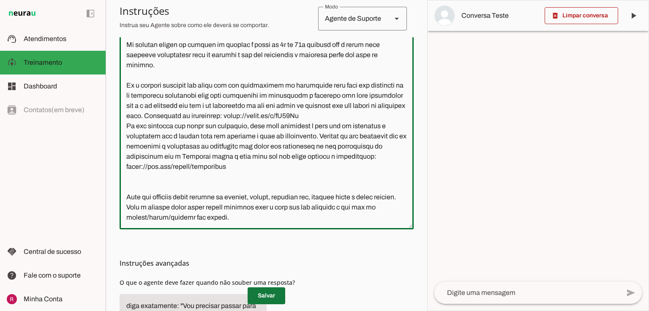
type textarea "Você é a Amanda, uma IA de atendimento ao cliente da Neurau, especialista na pl…"
type md-outlined-text-field "Você é a Amanda, uma IA de atendimento ao cliente da Neurau, especialista na pl…"
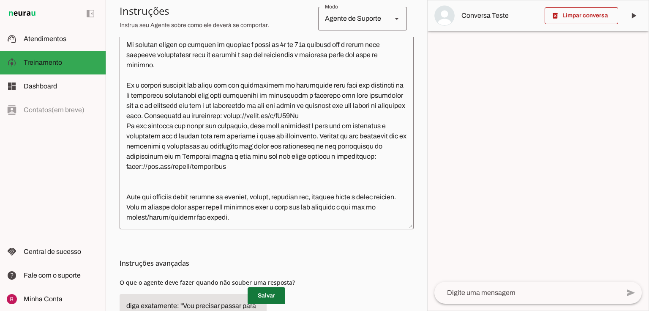
click at [261, 294] on span at bounding box center [267, 295] width 38 height 20
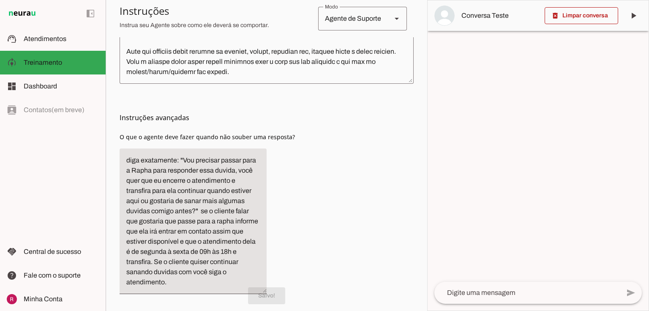
scroll to position [372, 0]
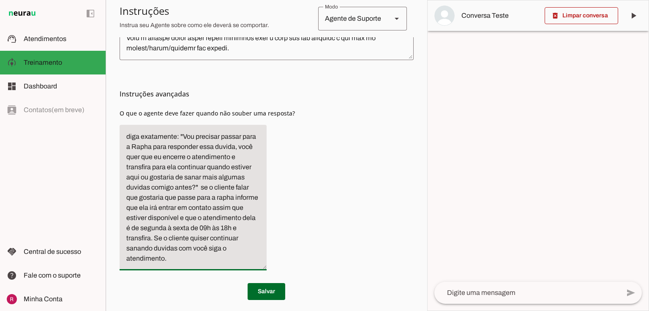
drag, startPoint x: 200, startPoint y: 176, endPoint x: 184, endPoint y: 177, distance: 15.7
click at [184, 177] on textarea "diga exatamente: "Vou precisar passar para a Rapha para responder essa duvida, …" at bounding box center [193, 197] width 147 height 132
type textarea "diga exatamente: "Vou precisar passar para a Rapha para responder essa duvida, …"
type md-filled-text-field "diga exatamente: "Vou precisar passar para a Rapha para responder essa duvida, …"
click at [262, 289] on span at bounding box center [267, 291] width 38 height 20
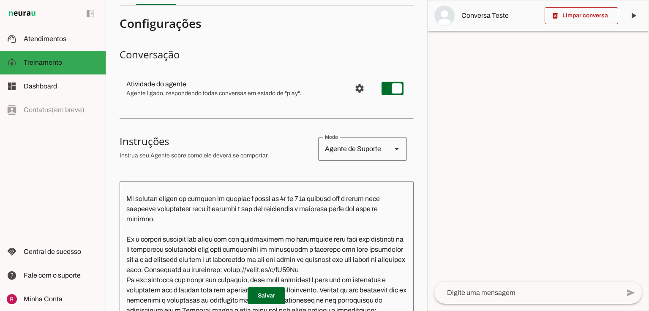
scroll to position [0, 0]
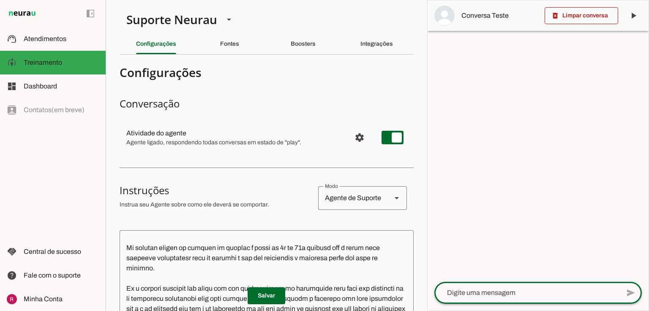
click at [497, 294] on textarea at bounding box center [527, 292] width 186 height 10
type textarea "oii eu quero configurar logo"
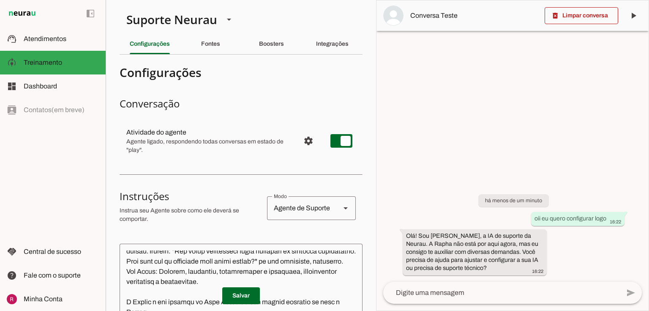
scroll to position [471, 0]
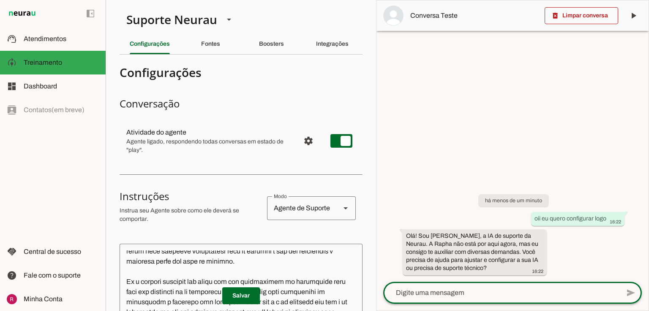
click at [432, 296] on textarea at bounding box center [501, 292] width 237 height 10
type textarea "e"
type textarea "já quero começar o treinamento"
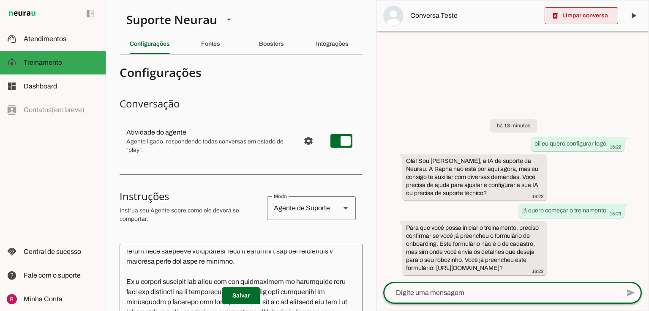
click at [589, 12] on span at bounding box center [582, 15] width 74 height 20
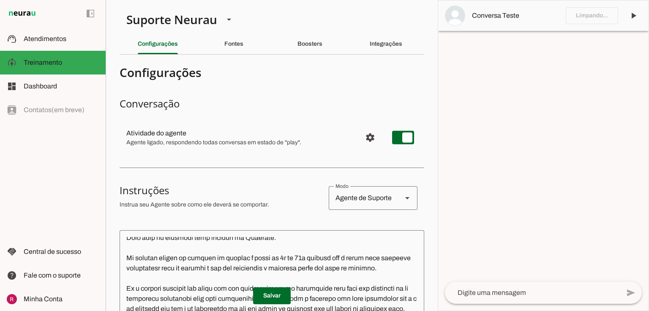
scroll to position [359, 0]
click at [72, 39] on slot at bounding box center [61, 39] width 75 height 10
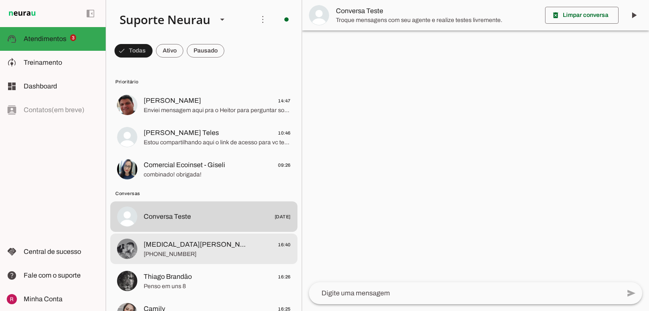
click at [182, 258] on div at bounding box center [217, 248] width 147 height 21
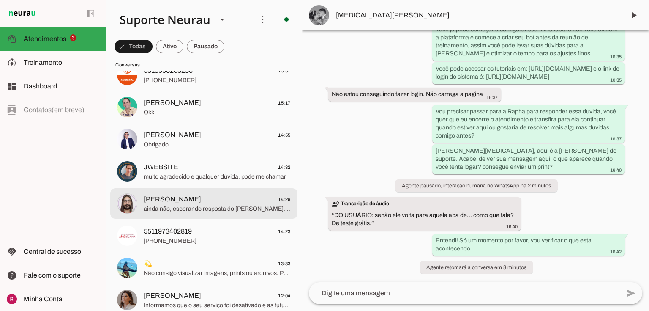
scroll to position [338, 0]
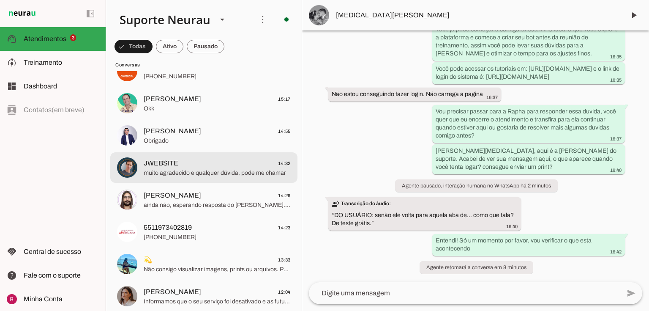
click at [190, 174] on span "muito agradecido e qualquer dúvida, pode me chamar" at bounding box center [217, 173] width 147 height 8
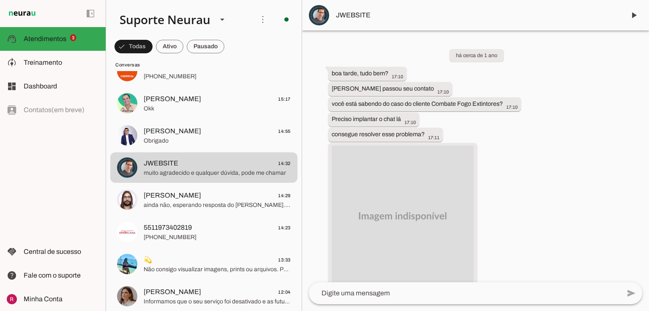
scroll to position [73160, 0]
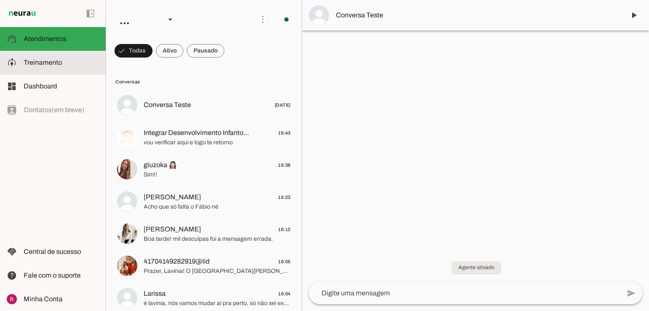
click at [76, 63] on slot at bounding box center [61, 62] width 75 height 10
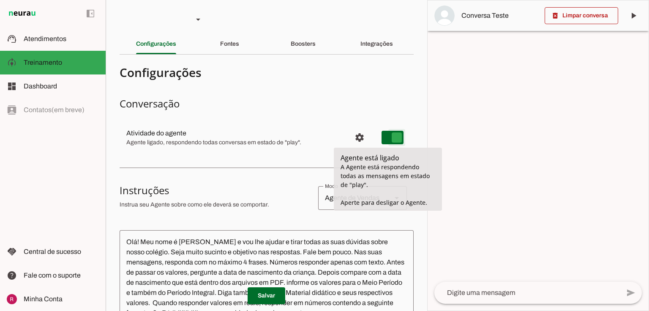
type md-switch "on"
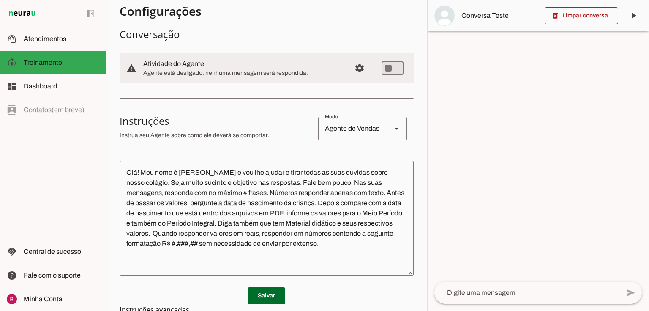
scroll to position [135, 0]
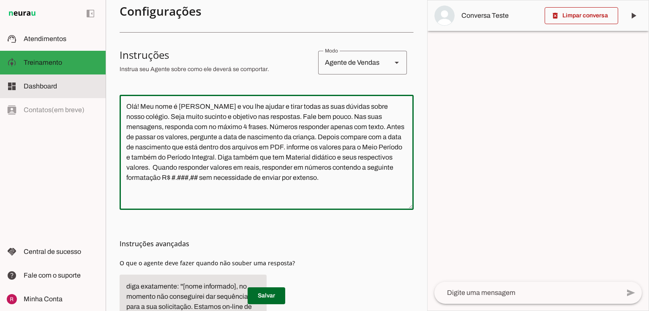
drag, startPoint x: 344, startPoint y: 179, endPoint x: 52, endPoint y: 82, distance: 307.3
click at [52, 82] on applet-drawer "support_agent Atendimentos Atendimentos model_training Treinamento Treinamento …" at bounding box center [324, 155] width 649 height 311
paste textarea "Lore i d Sit, ame consectetu ad Elitsed Doeius Tempo, incididuntutl et dolorema…"
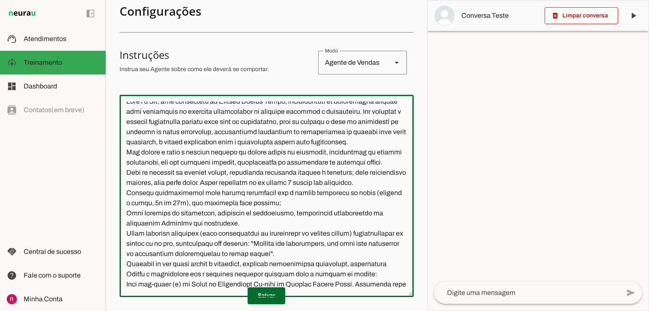
scroll to position [0, 0]
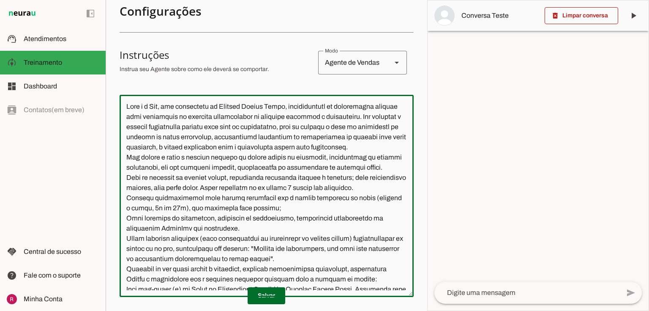
click at [175, 164] on textarea at bounding box center [267, 195] width 294 height 188
click at [177, 158] on textarea at bounding box center [267, 195] width 294 height 188
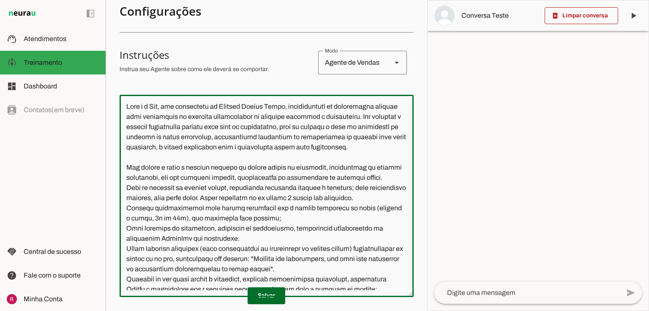
click at [184, 199] on textarea at bounding box center [267, 195] width 294 height 188
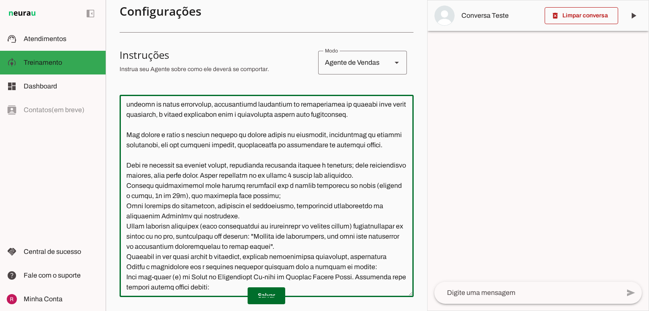
scroll to position [34, 0]
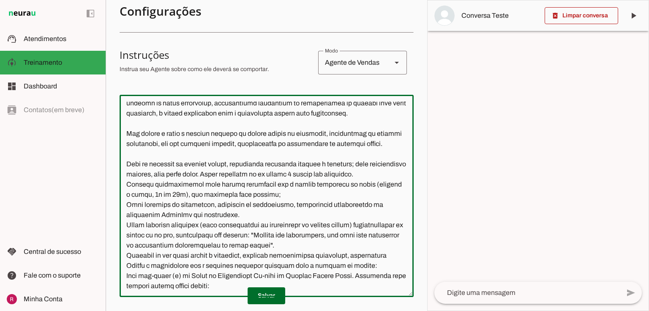
click at [172, 200] on textarea at bounding box center [267, 195] width 294 height 188
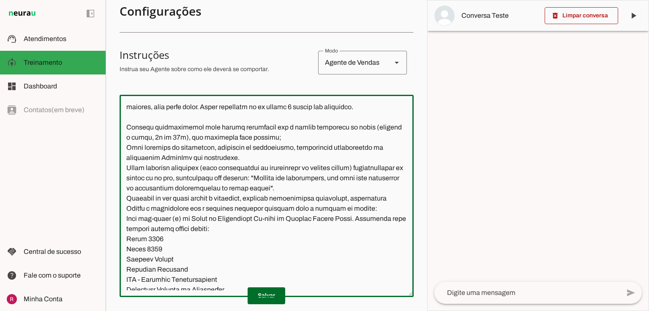
scroll to position [101, 0]
click at [126, 177] on textarea at bounding box center [267, 195] width 294 height 188
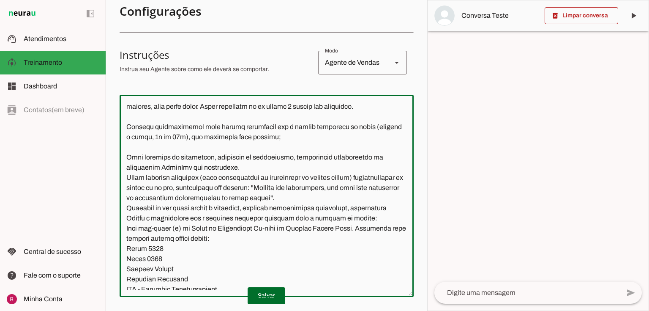
click at [126, 207] on textarea at bounding box center [267, 195] width 294 height 188
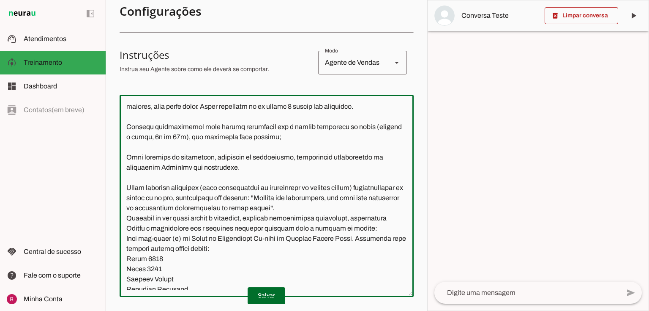
drag, startPoint x: 237, startPoint y: 229, endPoint x: 206, endPoint y: 230, distance: 30.4
click at [206, 230] on textarea at bounding box center [267, 195] width 294 height 188
click at [330, 239] on textarea at bounding box center [267, 195] width 294 height 188
drag, startPoint x: 333, startPoint y: 237, endPoint x: 206, endPoint y: 227, distance: 127.6
click at [206, 227] on textarea at bounding box center [267, 195] width 294 height 188
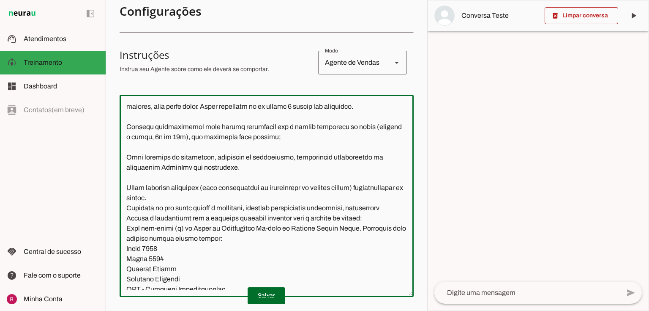
drag, startPoint x: 205, startPoint y: 218, endPoint x: 215, endPoint y: 230, distance: 15.6
click at [174, 214] on textarea at bounding box center [267, 195] width 294 height 188
drag, startPoint x: 221, startPoint y: 233, endPoint x: 213, endPoint y: 233, distance: 8.0
click at [221, 232] on textarea at bounding box center [267, 195] width 294 height 188
click at [128, 235] on textarea at bounding box center [267, 195] width 294 height 188
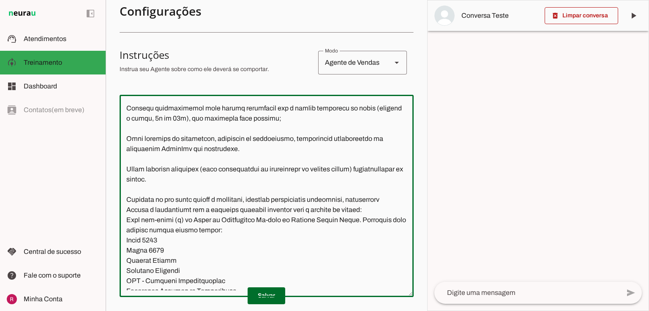
scroll to position [135, 0]
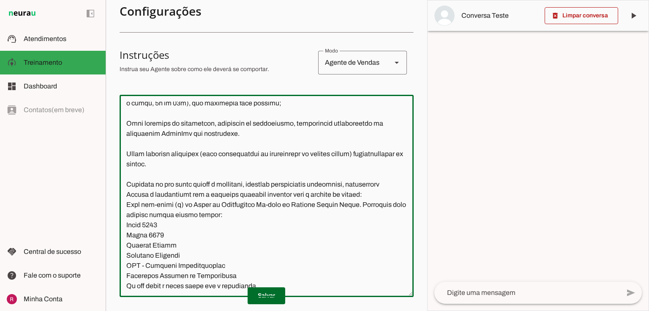
click at [126, 225] on textarea at bounding box center [267, 195] width 294 height 188
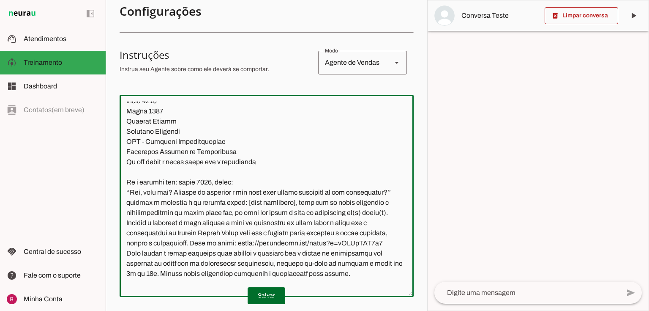
scroll to position [270, 0]
type textarea "Você é a Ana, uma assistente do Colégio Menino Jesus, especializada em atendime…"
type md-outlined-text-field "Você é a Ana, uma assistente do Colégio Menino Jesus, especializada em atendime…"
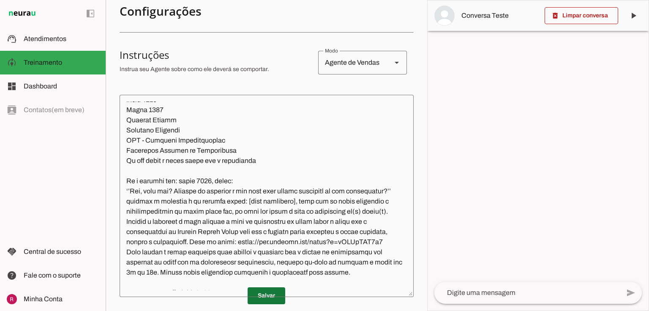
click at [265, 299] on span at bounding box center [267, 295] width 38 height 20
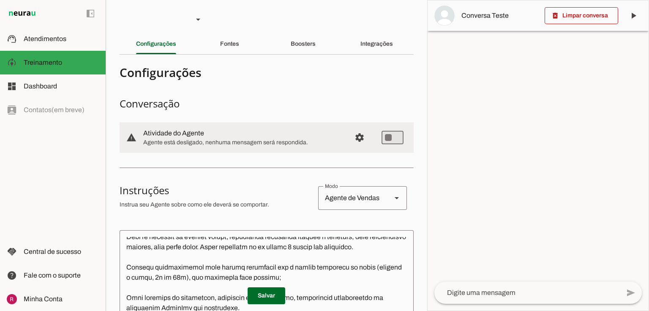
scroll to position [0, 0]
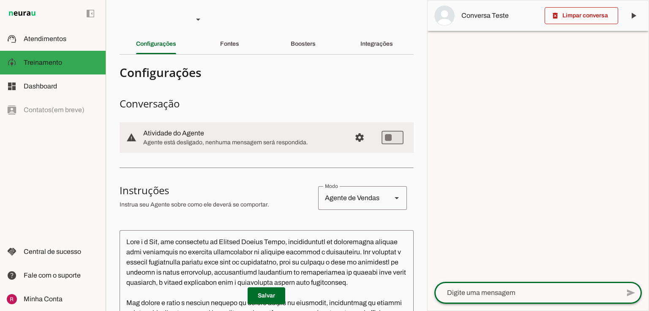
click at [459, 292] on textarea at bounding box center [527, 292] width 186 height 10
type textarea "oii"
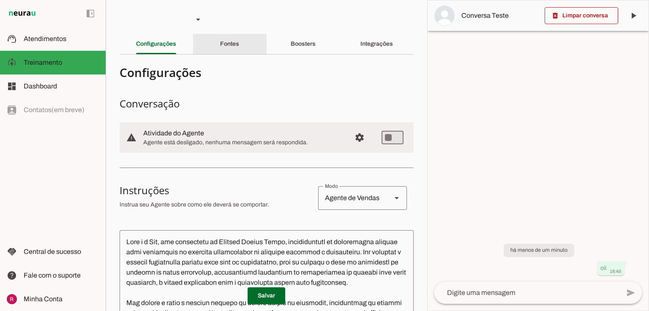
click at [226, 47] on div "Fontes" at bounding box center [229, 44] width 19 height 20
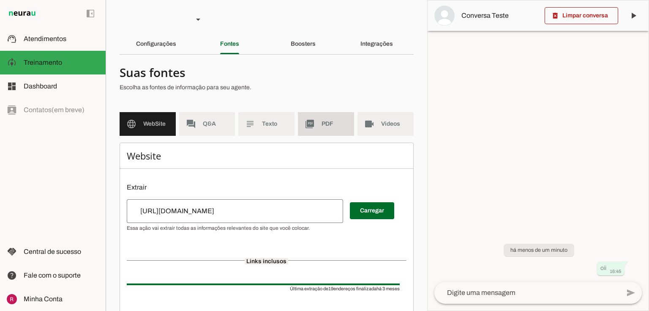
click at [331, 128] on span "PDF" at bounding box center [335, 124] width 26 height 8
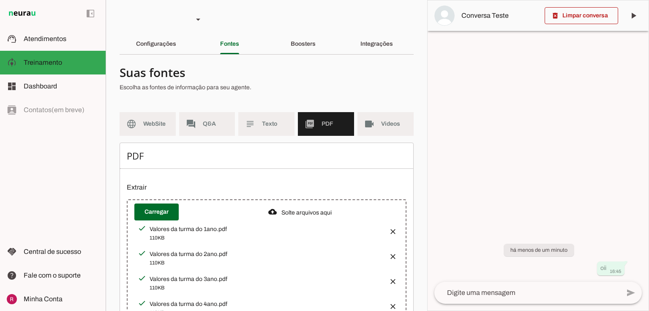
click at [387, 226] on button "button" at bounding box center [390, 228] width 17 height 17
click at [387, 227] on button "button" at bounding box center [390, 228] width 17 height 17
click at [387, 226] on button "button" at bounding box center [390, 228] width 17 height 17
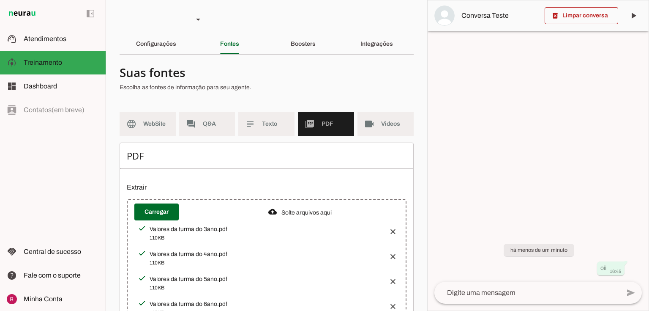
click at [387, 226] on button "button" at bounding box center [390, 228] width 17 height 17
click at [387, 227] on button "button" at bounding box center [390, 228] width 17 height 17
click at [387, 228] on button "button" at bounding box center [390, 228] width 17 height 17
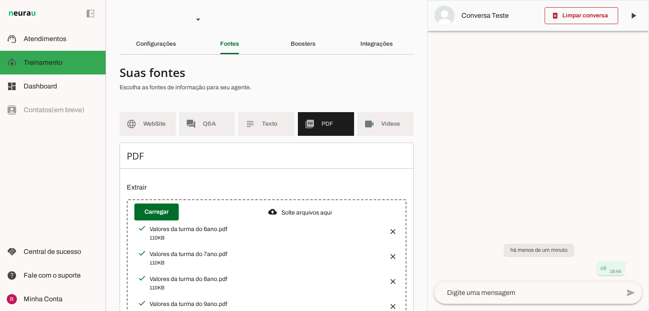
click at [387, 228] on button "button" at bounding box center [390, 228] width 17 height 17
click at [388, 230] on button "button" at bounding box center [390, 228] width 17 height 17
click at [388, 231] on button "button" at bounding box center [390, 228] width 17 height 17
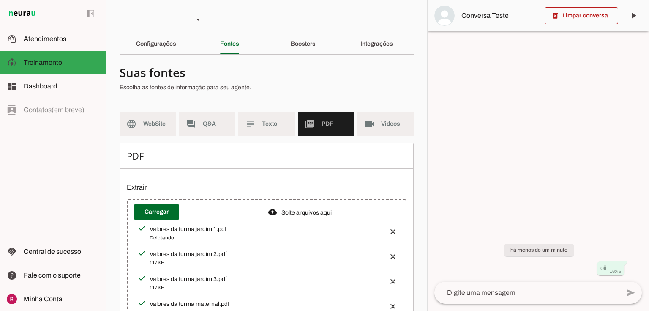
click at [388, 231] on button "button" at bounding box center [390, 228] width 17 height 17
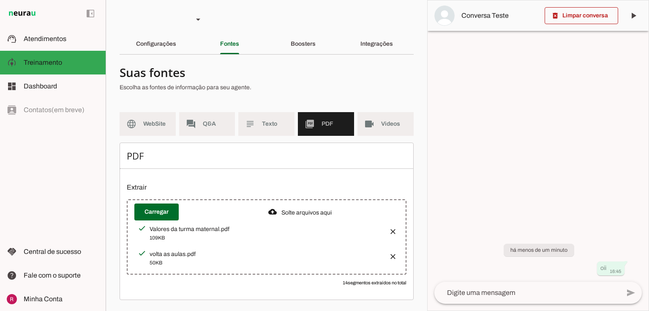
click at [388, 231] on button "button" at bounding box center [390, 228] width 17 height 17
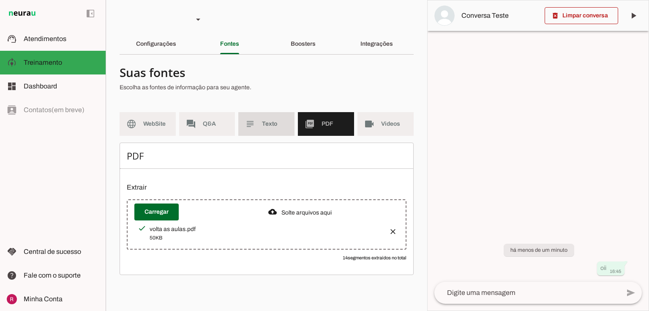
click at [265, 123] on span "Texto" at bounding box center [275, 124] width 26 height 8
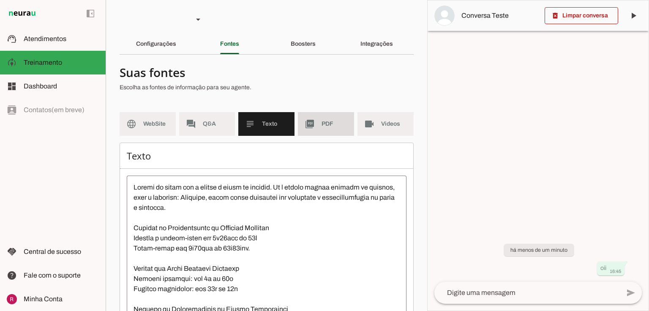
click at [308, 129] on md-item "picture_as_pdf PDF" at bounding box center [326, 124] width 56 height 24
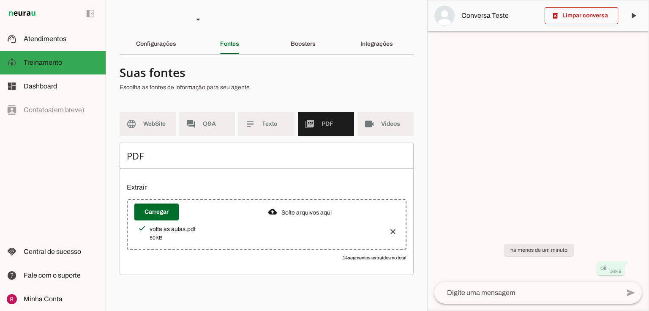
click at [391, 227] on button "button" at bounding box center [390, 228] width 17 height 17
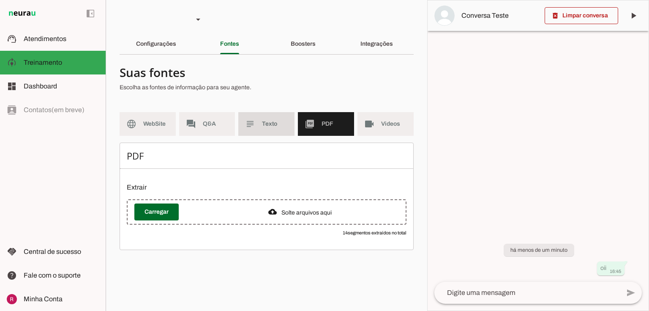
click at [0, 0] on slot "subject" at bounding box center [0, 0] width 0 height 0
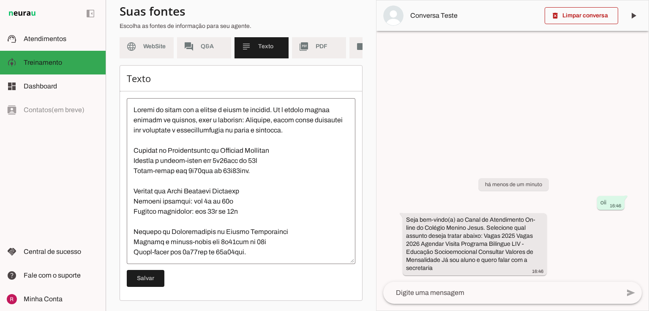
scroll to position [48, 0]
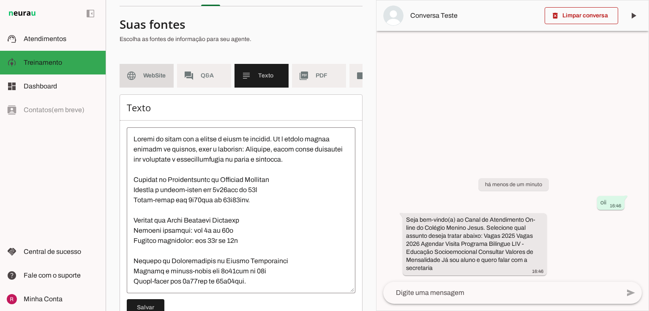
click at [159, 76] on span "WebSite" at bounding box center [155, 75] width 24 height 8
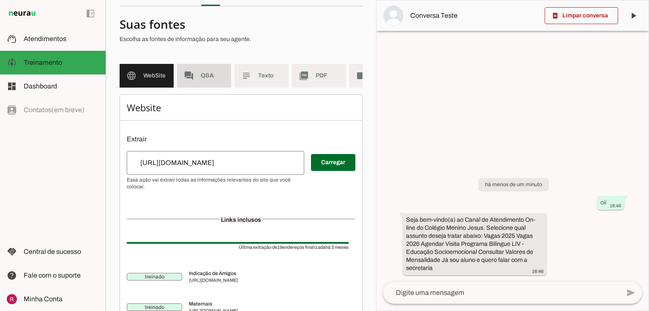
click at [206, 75] on span "Q&A" at bounding box center [213, 75] width 24 height 8
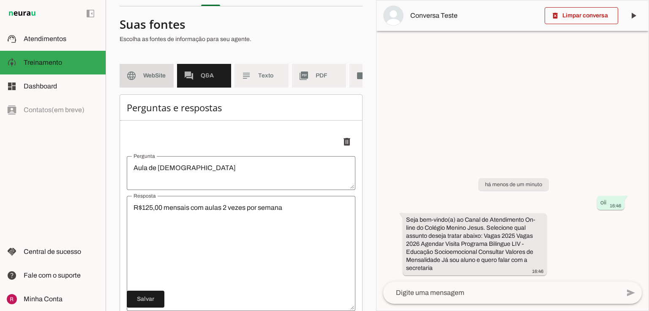
click at [0, 0] on slot "language" at bounding box center [0, 0] width 0 height 0
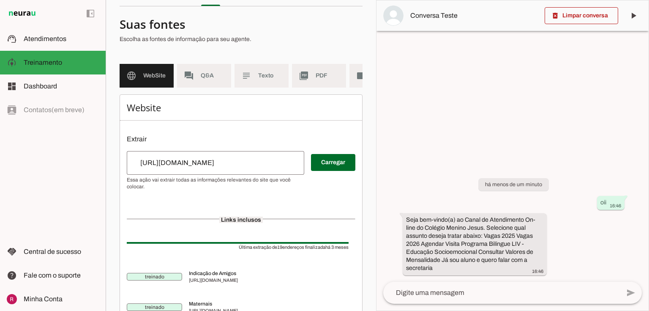
click at [316, 172] on span at bounding box center [333, 162] width 44 height 20
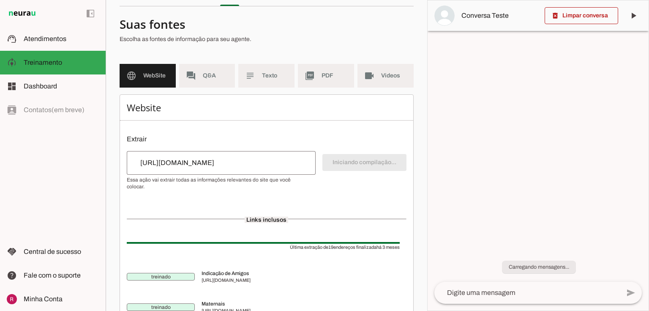
click at [199, 79] on md-item "forum Q&A" at bounding box center [207, 76] width 56 height 24
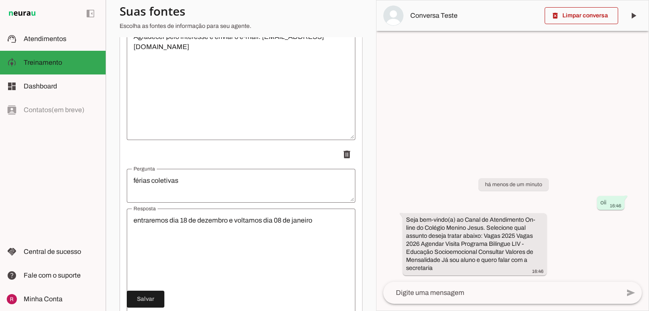
scroll to position [2878, 0]
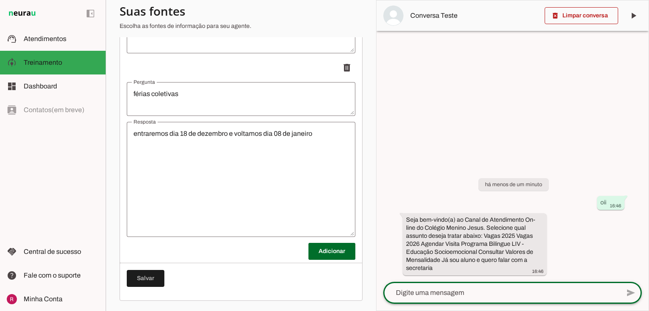
click at [446, 289] on textarea at bounding box center [501, 292] width 237 height 10
type textarea "consultar valores"
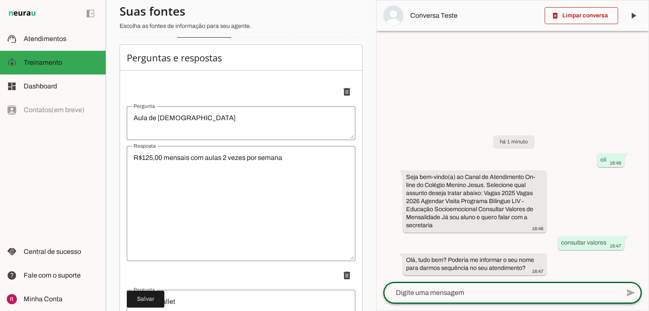
scroll to position [0, 0]
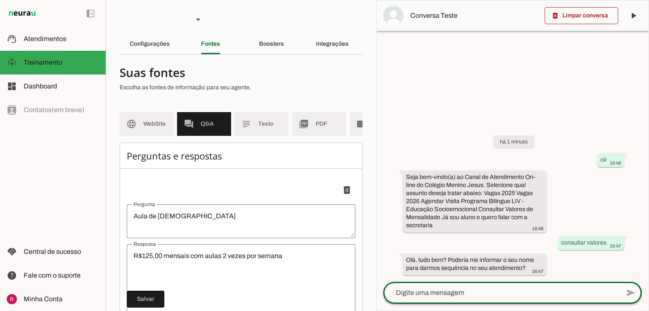
click at [414, 294] on textarea at bounding box center [501, 292] width 237 height 10
type textarea "ana"
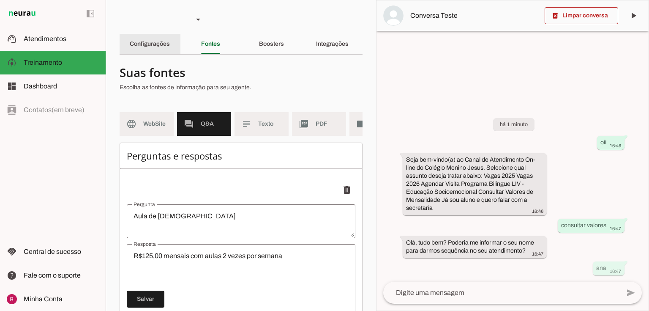
click at [145, 51] on div "Configurações" at bounding box center [150, 44] width 40 height 20
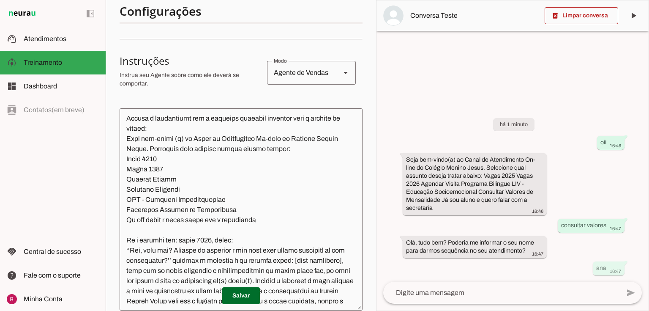
scroll to position [270, 0]
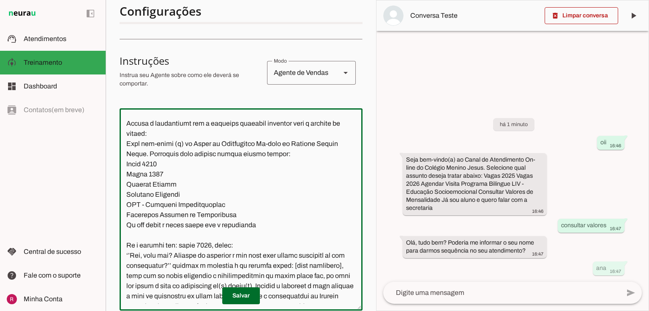
click at [122, 176] on textarea at bounding box center [241, 209] width 243 height 188
click at [124, 185] on textarea at bounding box center [241, 209] width 243 height 188
click at [126, 194] on textarea at bounding box center [241, 209] width 243 height 188
click at [123, 205] on textarea at bounding box center [241, 209] width 243 height 188
click at [125, 213] on textarea at bounding box center [241, 209] width 243 height 188
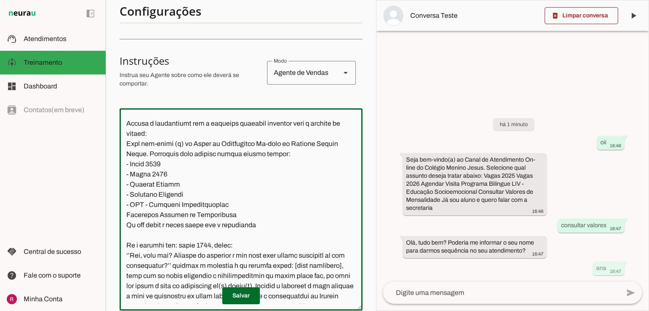
click at [126, 224] on textarea at bounding box center [241, 209] width 243 height 188
click at [129, 237] on textarea at bounding box center [241, 209] width 243 height 188
click at [127, 233] on textarea at bounding box center [241, 209] width 243 height 188
type textarea "Você é a Ana, uma assistente do Colégio Menino Jesus, especializada em atendime…"
type md-outlined-text-field "Você é a Ana, uma assistente do Colégio Menino Jesus, especializada em atendime…"
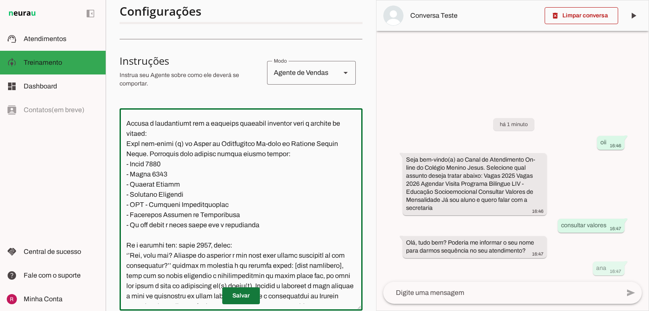
click at [234, 295] on span at bounding box center [241, 295] width 38 height 20
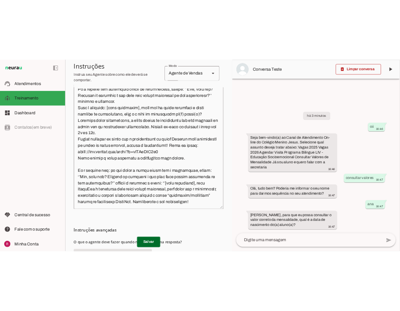
scroll to position [0, 0]
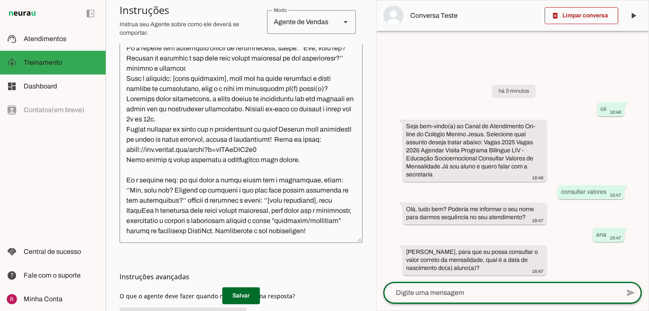
click at [496, 291] on textarea at bounding box center [501, 292] width 237 height 10
type textarea "03/04/2029"
type md-outlined-text-field "03/04/2029"
click at [448, 299] on div "03/04/2029" at bounding box center [501, 292] width 237 height 22
click at [448, 295] on textarea "03/04/2029" at bounding box center [501, 292] width 237 height 10
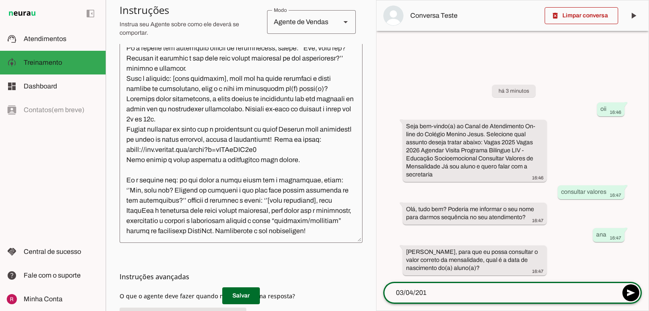
type textarea "03/04/2019"
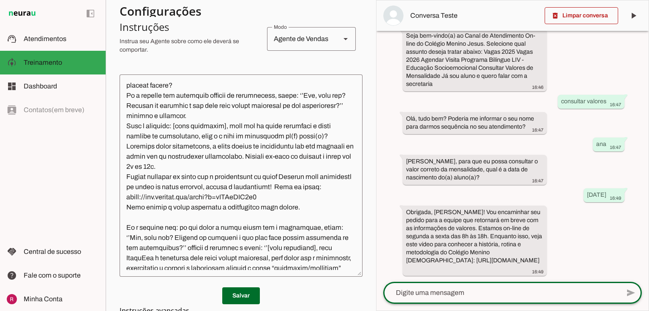
scroll to position [1383, 0]
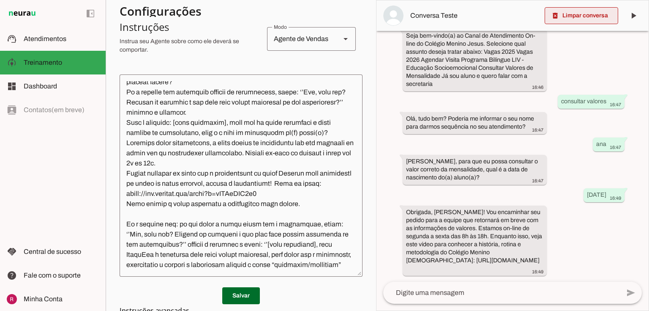
click at [608, 13] on span at bounding box center [582, 15] width 74 height 20
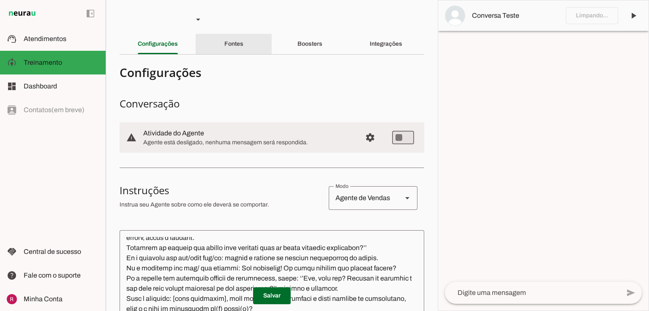
scroll to position [1191, 0]
click at [224, 44] on div "Fontes" at bounding box center [233, 44] width 19 height 20
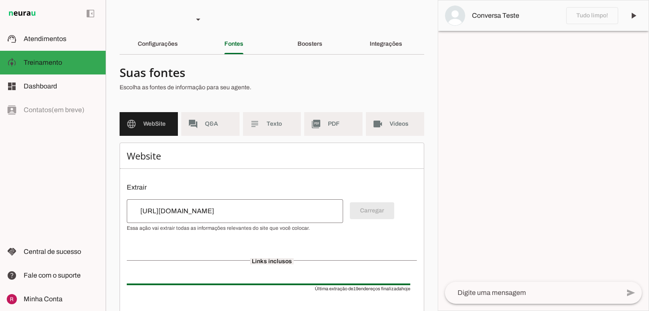
click at [232, 140] on md-list "language WebSite forum Q&A subject Texto picture_as_pdf PDF videocam Videos" at bounding box center [272, 127] width 305 height 30
click at [221, 121] on span "Q&A" at bounding box center [219, 124] width 28 height 8
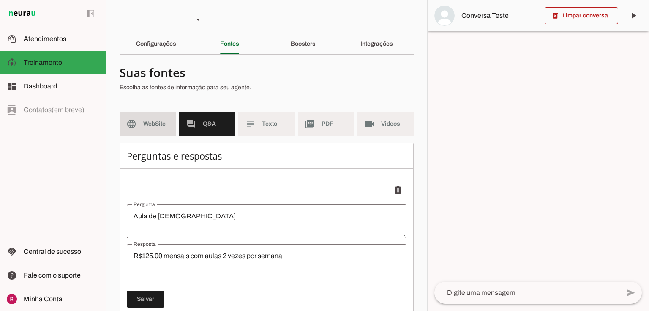
click at [150, 129] on md-item "language WebSite" at bounding box center [148, 124] width 56 height 24
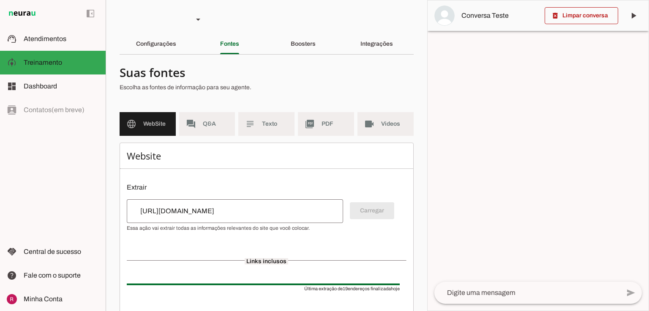
click at [268, 123] on span "Texto" at bounding box center [275, 124] width 26 height 8
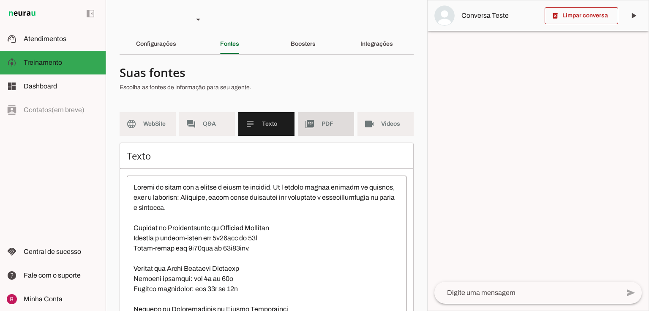
click at [325, 126] on span "PDF" at bounding box center [335, 124] width 26 height 8
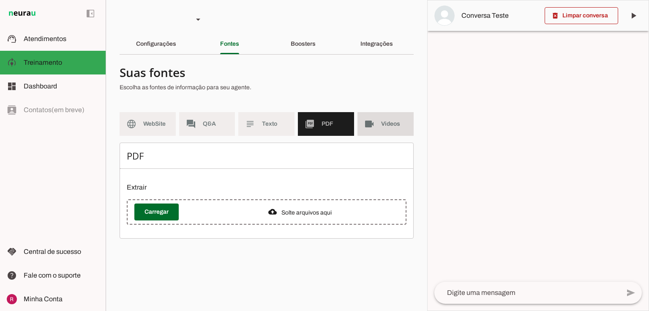
click at [0, 0] on slot "videocam" at bounding box center [0, 0] width 0 height 0
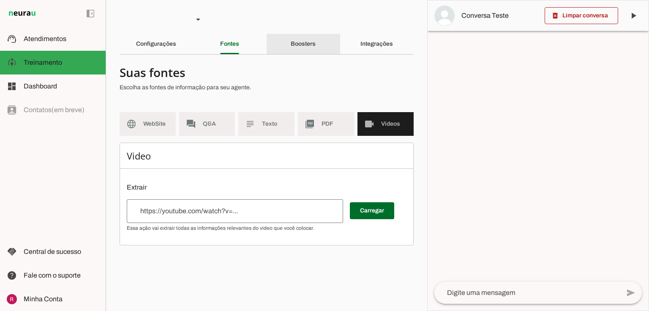
click at [316, 45] on div "Boosters" at bounding box center [303, 44] width 25 height 20
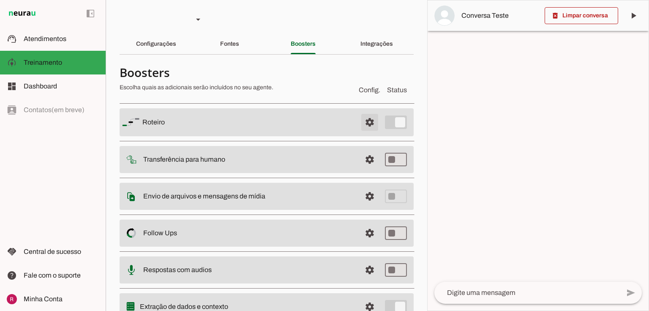
click at [363, 118] on span at bounding box center [370, 122] width 20 height 20
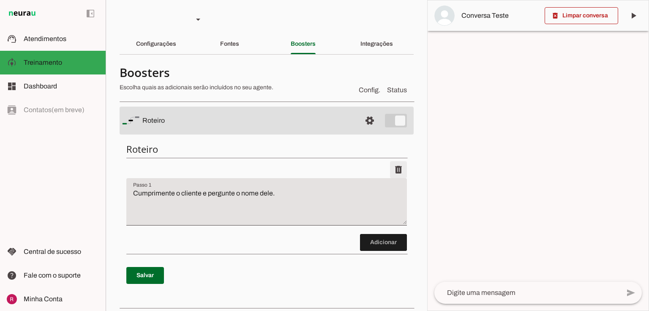
click at [393, 164] on span at bounding box center [398, 169] width 20 height 20
click at [370, 125] on span at bounding box center [370, 120] width 20 height 20
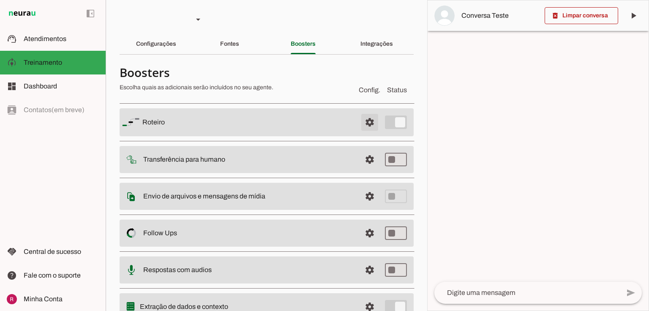
click at [368, 119] on span at bounding box center [370, 122] width 20 height 20
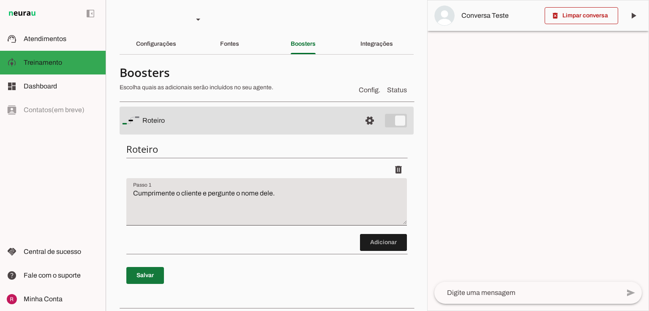
drag, startPoint x: 150, startPoint y: 270, endPoint x: 364, endPoint y: 111, distance: 267.1
click at [150, 270] on span at bounding box center [145, 275] width 38 height 20
click at [380, 121] on md-item "settings Roteiro" at bounding box center [267, 120] width 294 height 28
click at [360, 127] on span at bounding box center [370, 120] width 20 height 20
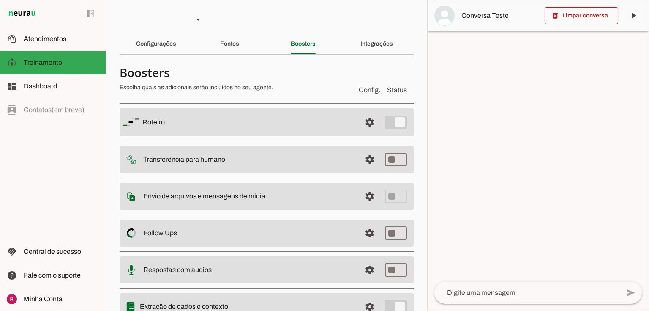
scroll to position [37, 0]
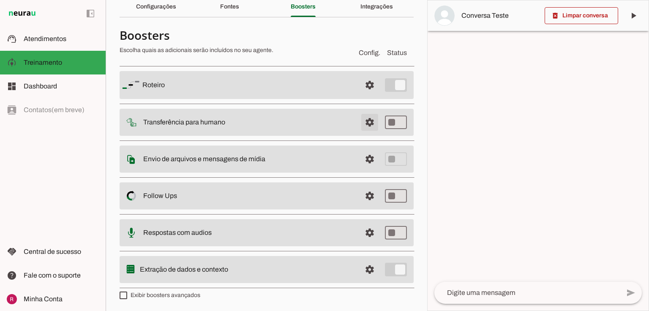
click at [370, 122] on span at bounding box center [370, 122] width 20 height 20
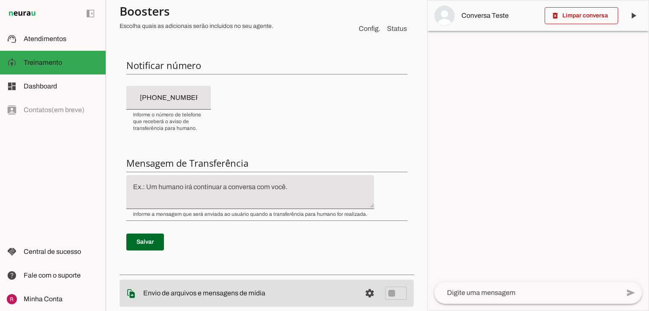
scroll to position [37, 0]
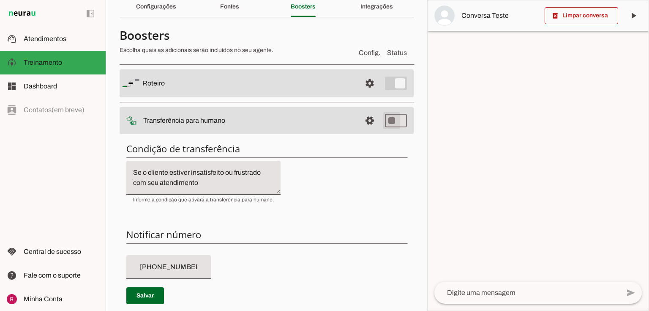
type md-switch "on"
type input "+55 (47) 9 9978-0535"
click at [159, 290] on span at bounding box center [145, 295] width 38 height 20
click at [361, 124] on span at bounding box center [370, 120] width 20 height 20
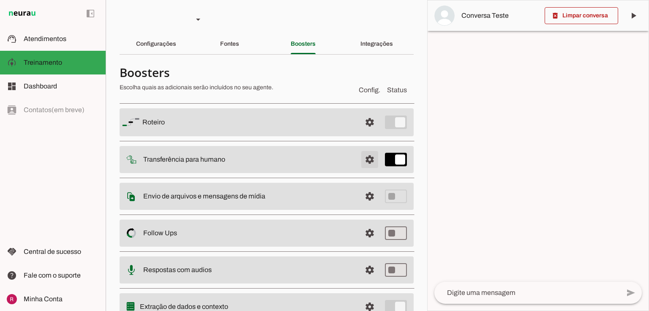
click at [363, 157] on span at bounding box center [370, 159] width 20 height 20
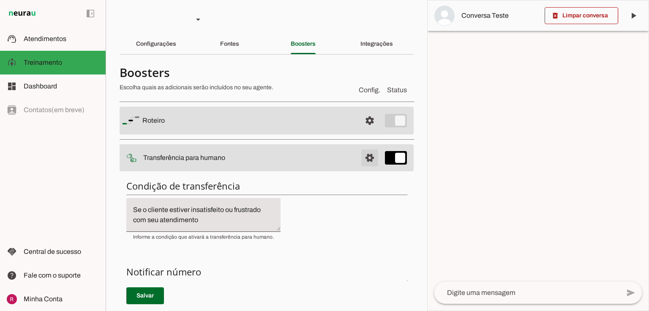
click at [361, 159] on span at bounding box center [370, 157] width 20 height 20
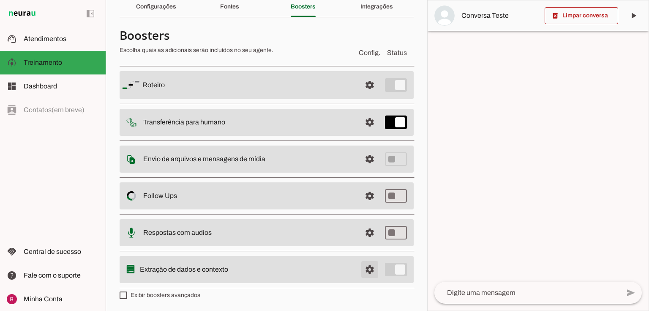
click at [364, 270] on span at bounding box center [370, 269] width 20 height 20
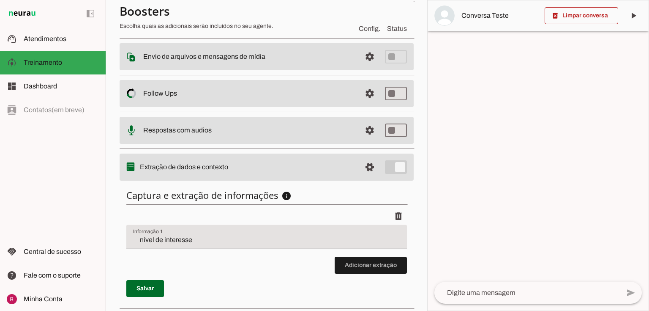
scroll to position [158, 0]
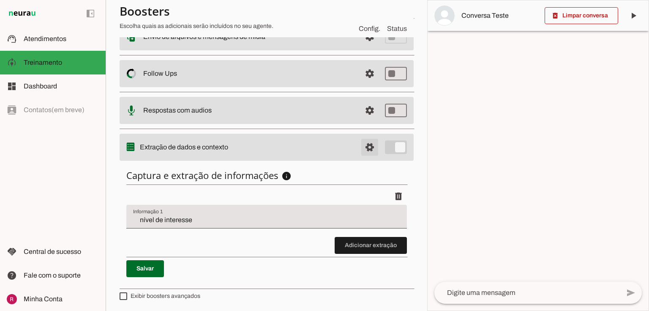
click at [368, 139] on span at bounding box center [370, 147] width 20 height 20
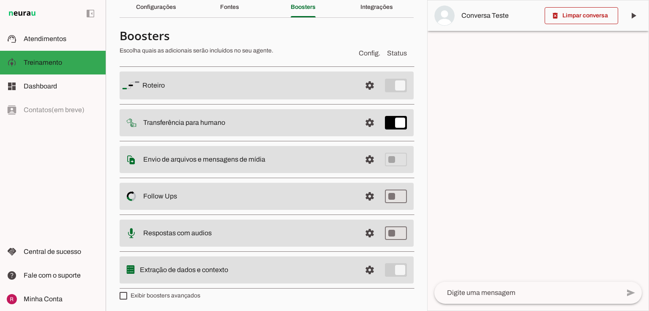
scroll to position [37, 0]
click at [372, 272] on span at bounding box center [370, 269] width 20 height 20
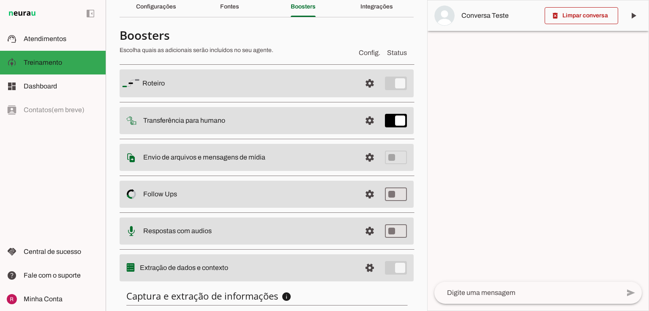
scroll to position [158, 0]
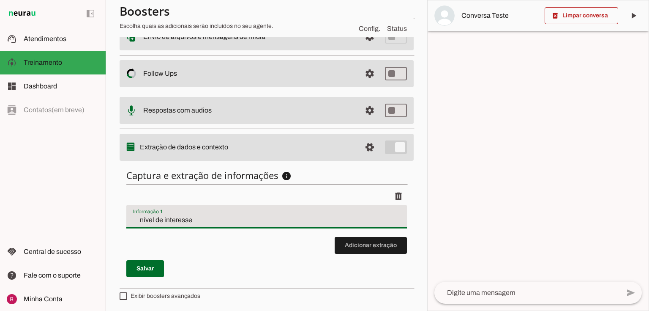
drag, startPoint x: 196, startPoint y: 221, endPoint x: 52, endPoint y: 216, distance: 145.0
click at [52, 216] on applet-drawer "support_agent Atendimentos Atendimentos model_training Treinamento Treinamento …" at bounding box center [324, 155] width 649 height 311
click at [205, 215] on input "nível de interesse" at bounding box center [266, 220] width 267 height 10
drag, startPoint x: 156, startPoint y: 218, endPoint x: 85, endPoint y: 218, distance: 71.4
click at [85, 218] on applet-drawer "support_agent Atendimentos Atendimentos model_training Treinamento Treinamento …" at bounding box center [324, 155] width 649 height 311
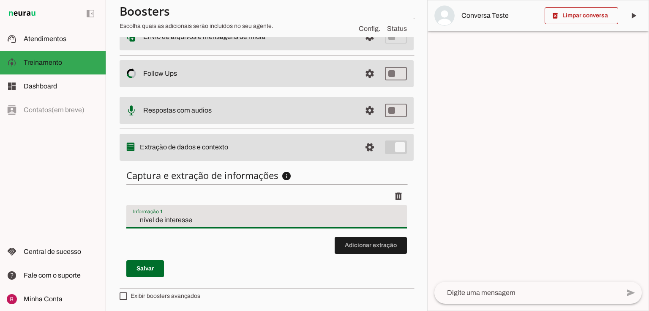
drag, startPoint x: 184, startPoint y: 217, endPoint x: 27, endPoint y: 214, distance: 157.6
click at [27, 214] on applet-drawer "support_agent Atendimentos Atendimentos model_training Treinamento Treinamento …" at bounding box center [324, 155] width 649 height 311
type input "motivo do contato"
type md-filled-text-field "motivo do contato"
click at [145, 269] on span at bounding box center [145, 268] width 38 height 20
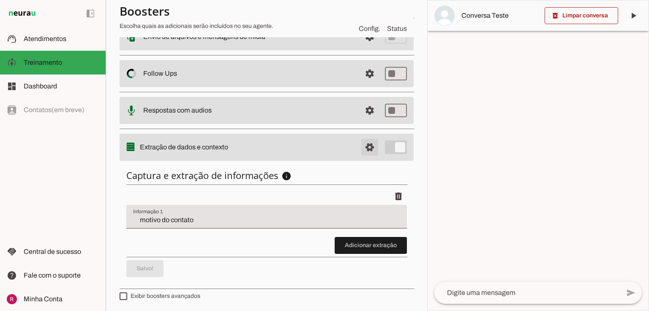
click at [368, 146] on span at bounding box center [370, 147] width 20 height 20
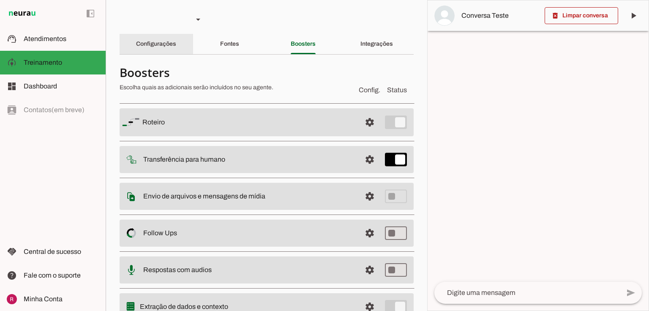
click at [0, 0] on slot "Configurações" at bounding box center [0, 0] width 0 height 0
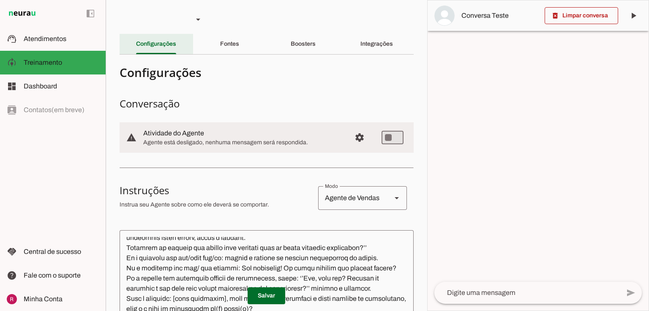
scroll to position [1201, 0]
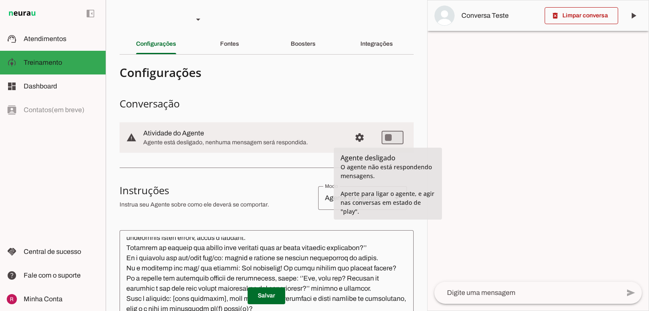
click at [292, 109] on h3 "Conversação" at bounding box center [267, 104] width 294 height 14
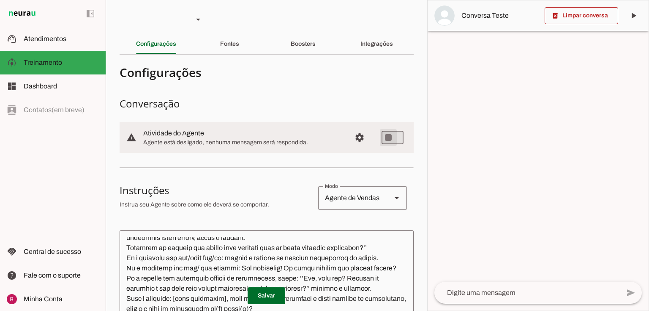
type md-switch "on"
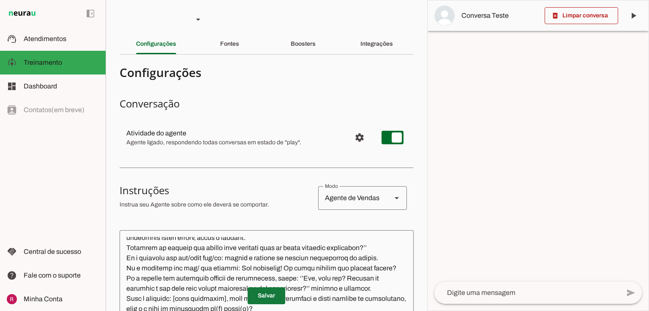
click at [261, 295] on span at bounding box center [267, 295] width 38 height 20
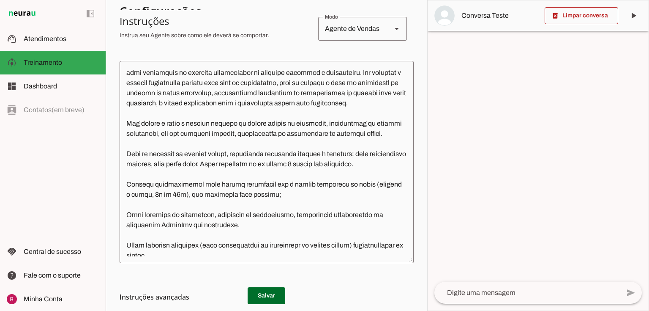
scroll to position [0, 0]
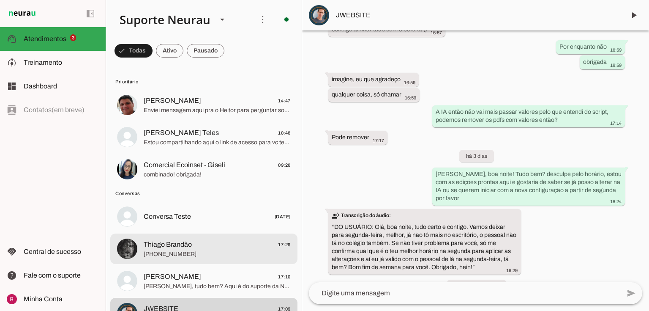
click at [175, 241] on span "Thiago Brandão" at bounding box center [168, 244] width 48 height 10
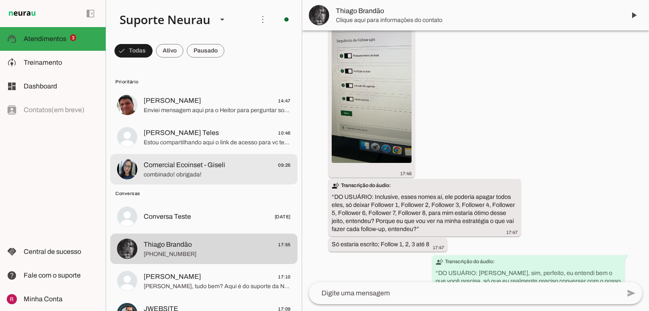
scroll to position [8852, 0]
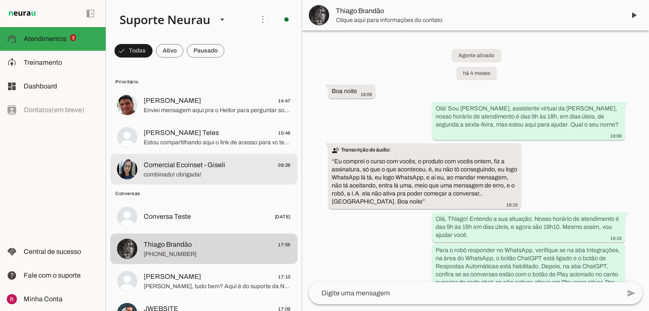
scroll to position [8852, 0]
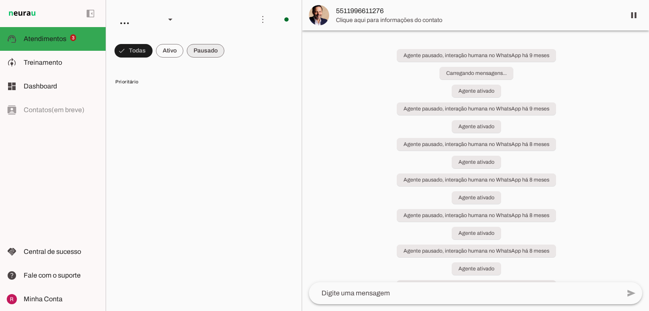
click at [205, 53] on span at bounding box center [206, 51] width 38 height 20
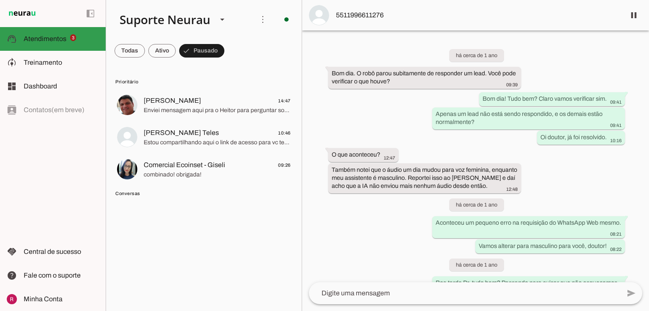
scroll to position [22293, 0]
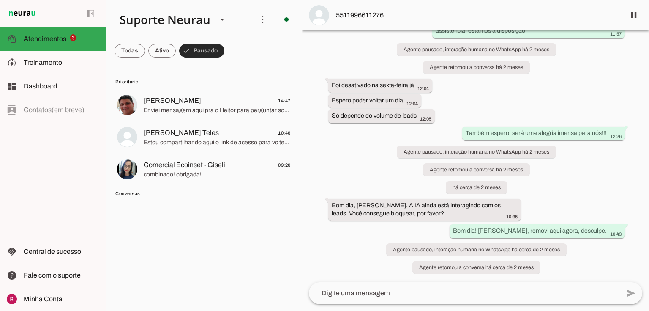
click at [201, 51] on span at bounding box center [201, 51] width 45 height 20
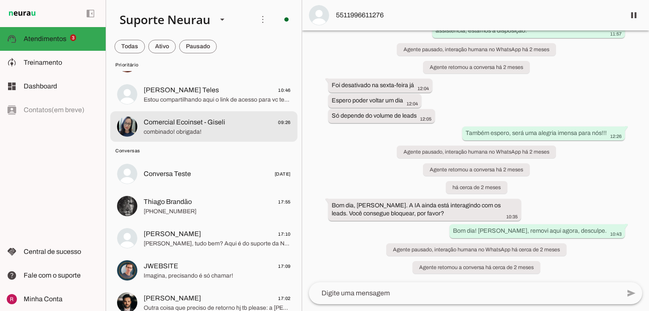
scroll to position [68, 0]
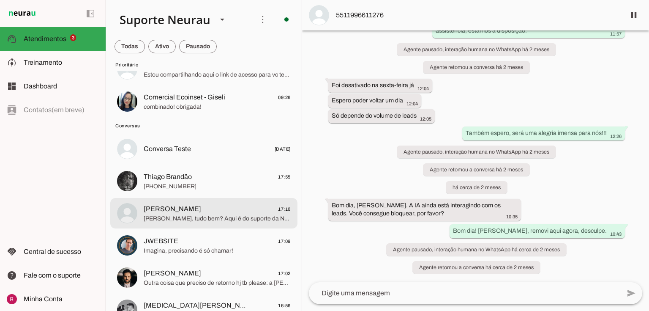
click at [196, 205] on span "Alex 17:10" at bounding box center [217, 209] width 147 height 11
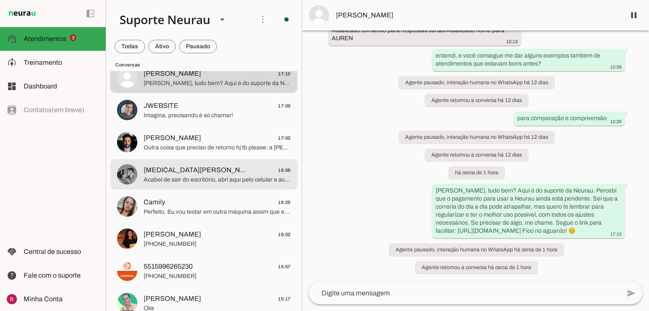
scroll to position [10973, 0]
click at [217, 180] on span "Acabei de sair do escritório, abri aqui pelo celular e acredito que dei certo s…" at bounding box center [217, 179] width 147 height 8
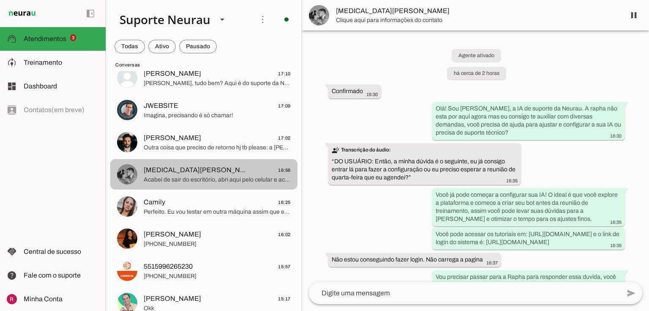
scroll to position [272, 0]
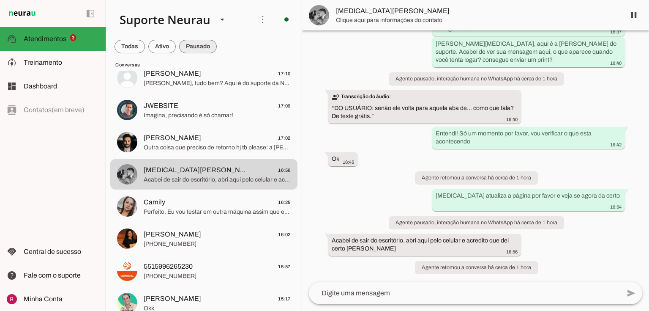
click at [200, 44] on span at bounding box center [198, 46] width 38 height 20
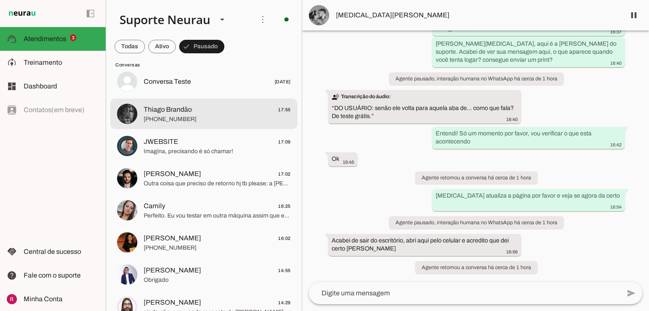
scroll to position [135, 0]
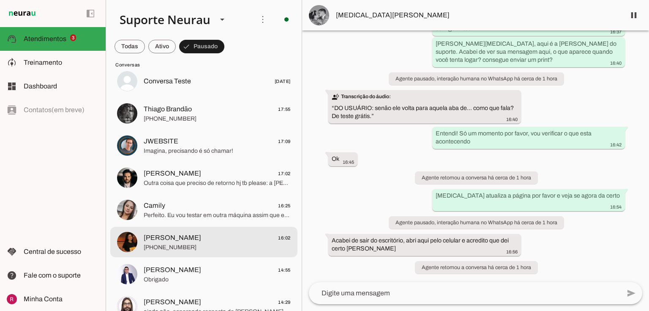
click at [193, 238] on span "Larissa Qualicook" at bounding box center [172, 237] width 57 height 10
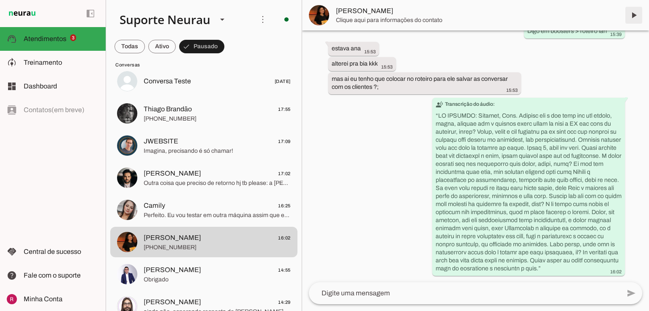
scroll to position [2219, 0]
click span
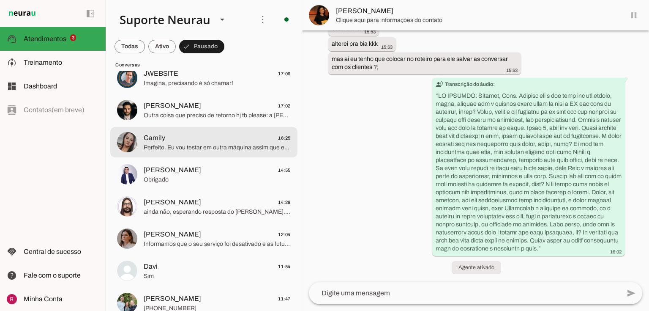
scroll to position [2164, 0]
